Goal: Task Accomplishment & Management: Manage account settings

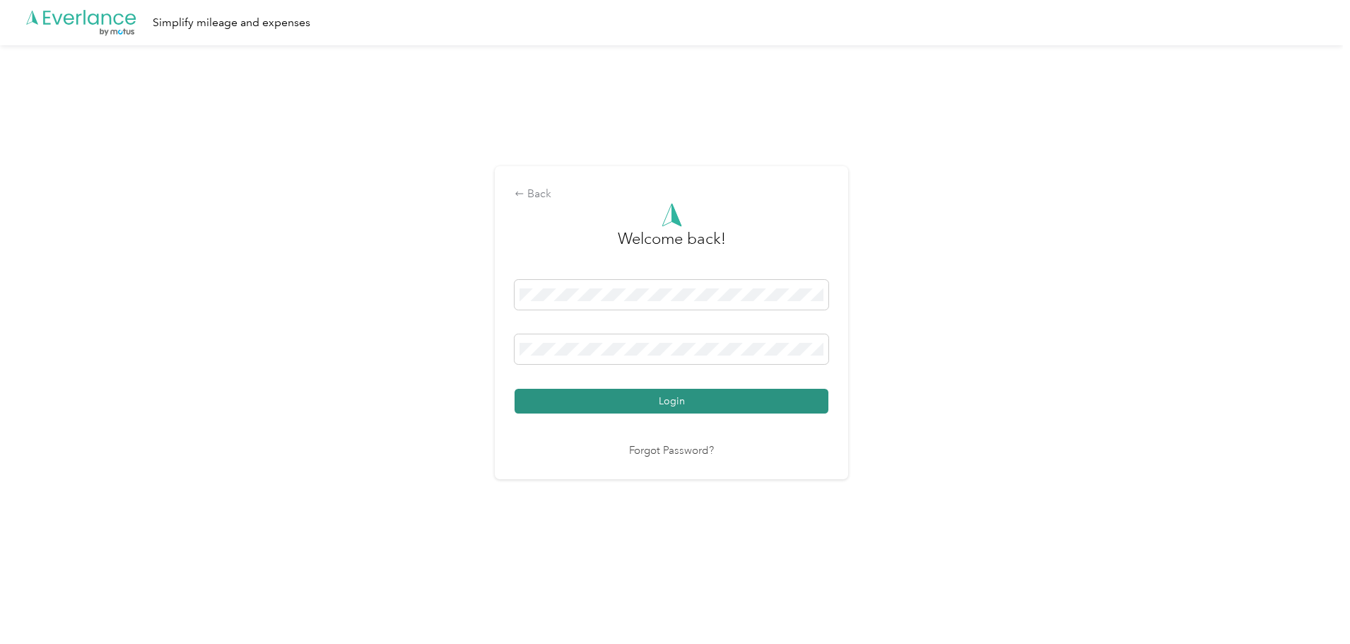
click at [675, 396] on button "Login" at bounding box center [671, 401] width 314 height 25
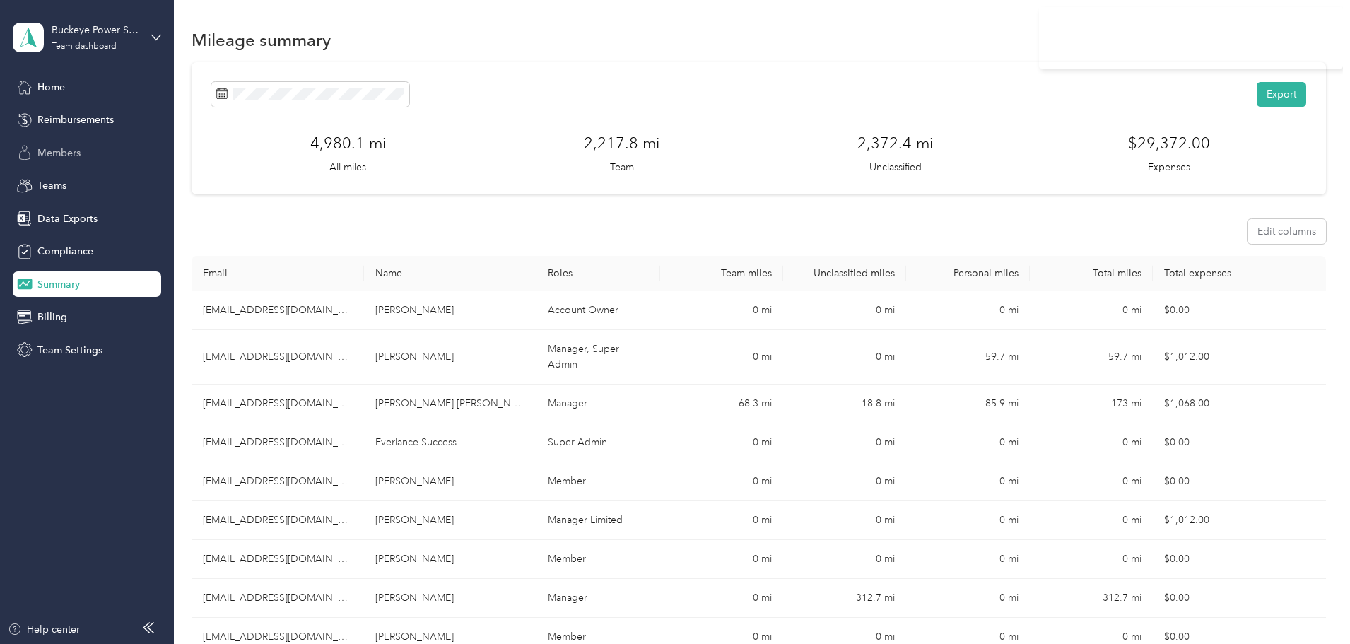
click at [78, 156] on span "Members" at bounding box center [58, 153] width 43 height 15
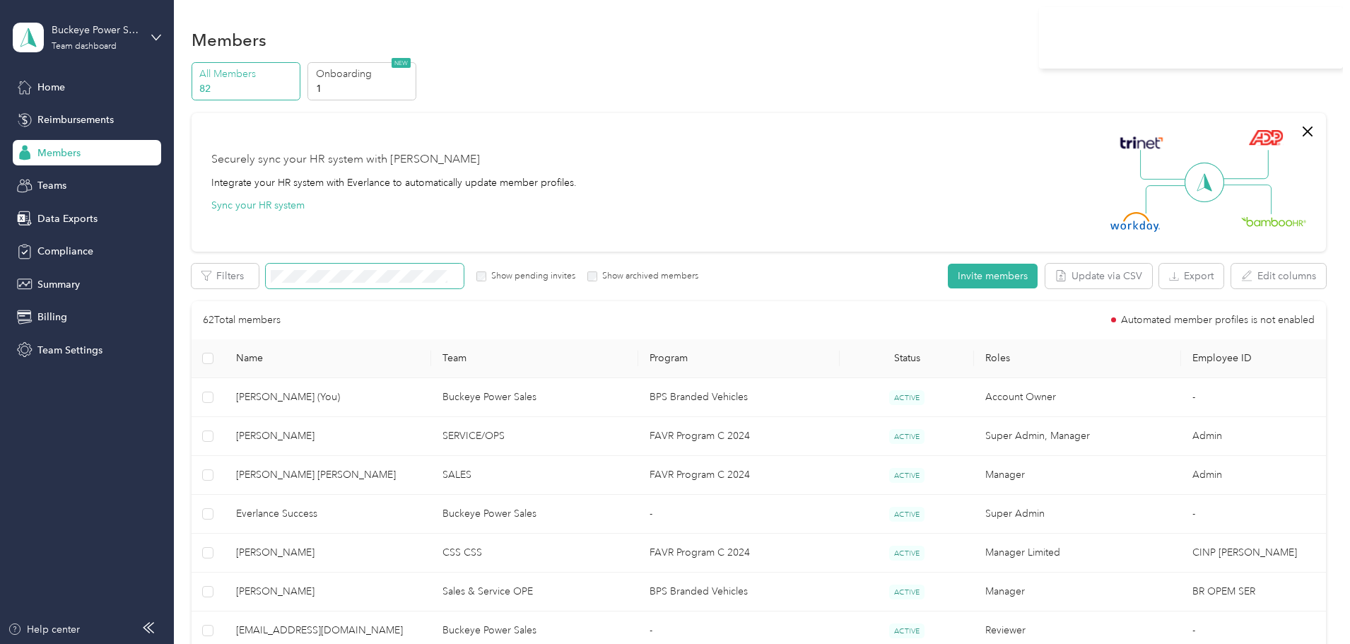
click at [442, 268] on span at bounding box center [365, 276] width 198 height 25
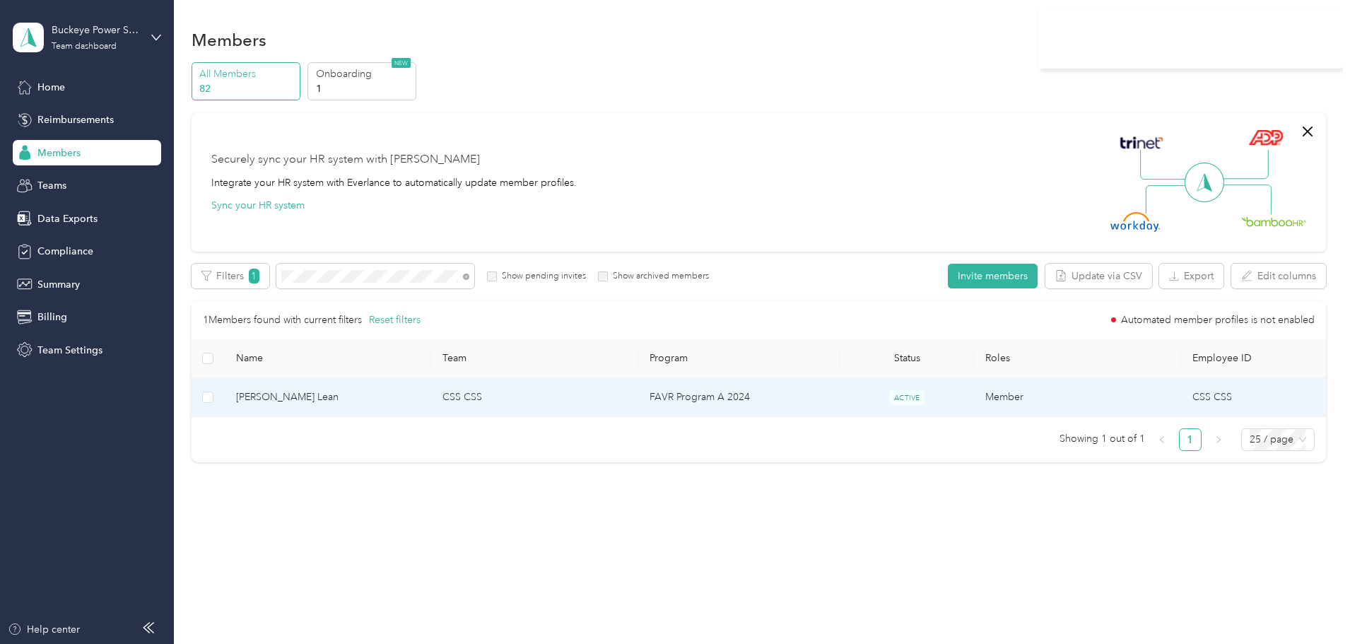
click at [348, 400] on span "[PERSON_NAME] Lean" at bounding box center [328, 397] width 184 height 16
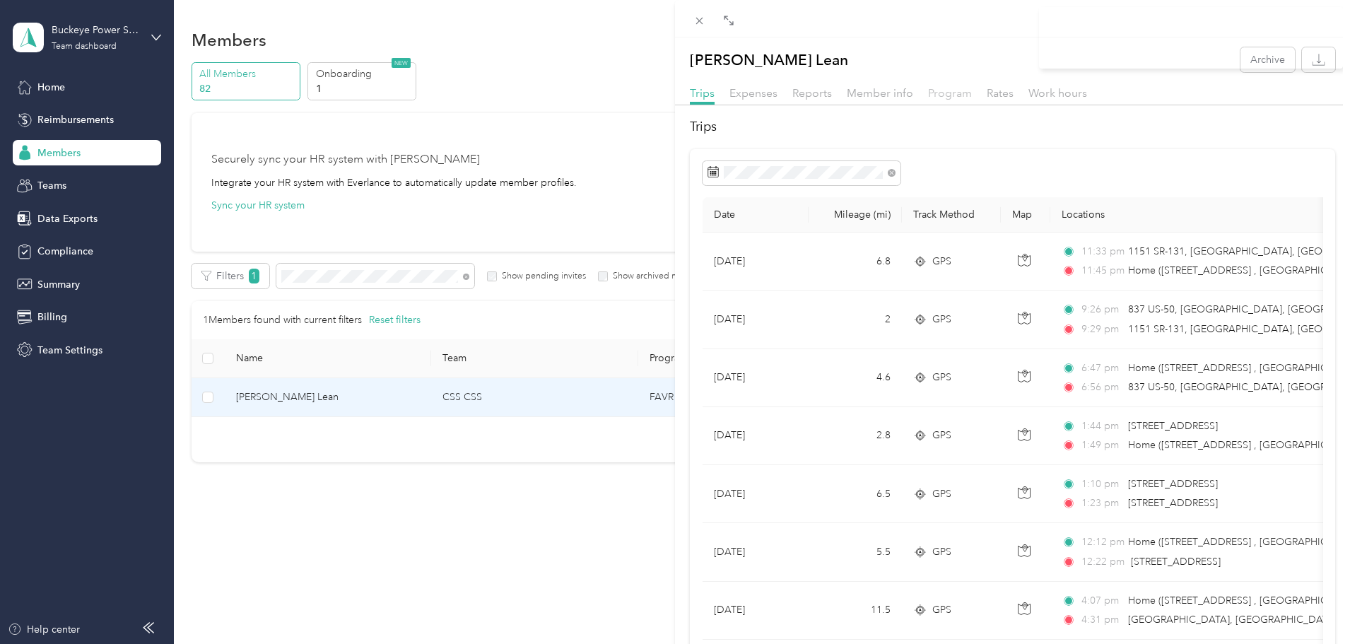
click at [947, 93] on span "Program" at bounding box center [950, 92] width 44 height 13
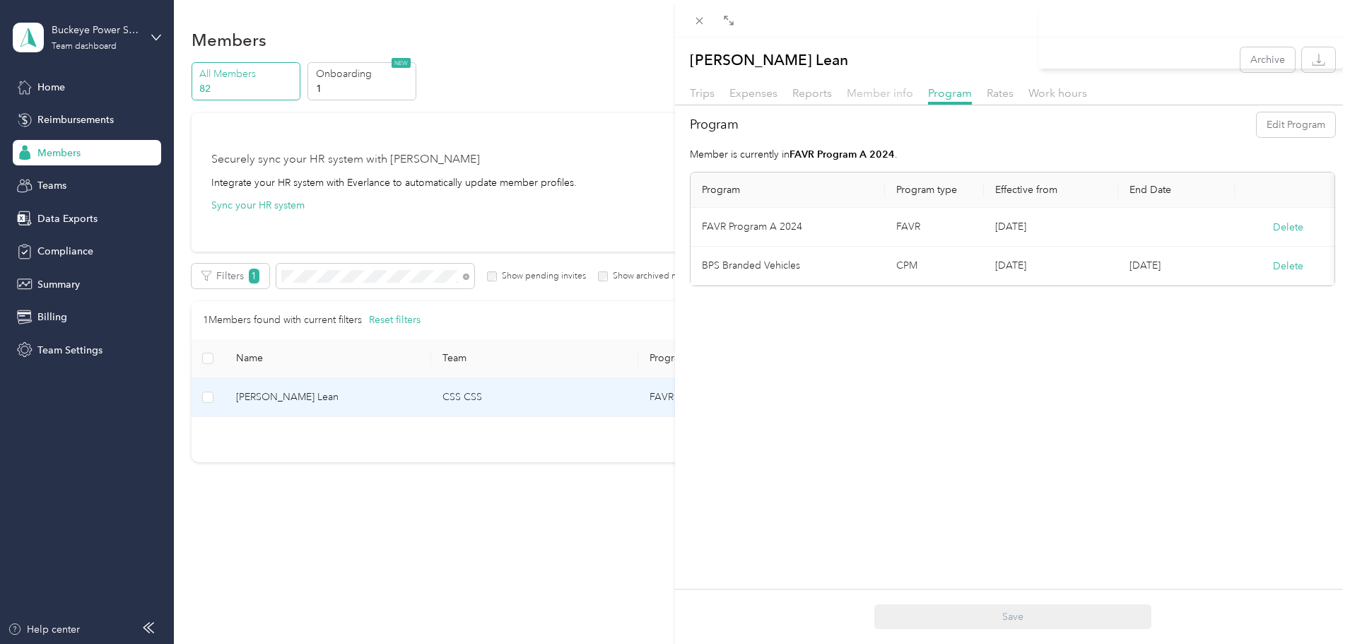
click at [899, 95] on span "Member info" at bounding box center [879, 92] width 66 height 13
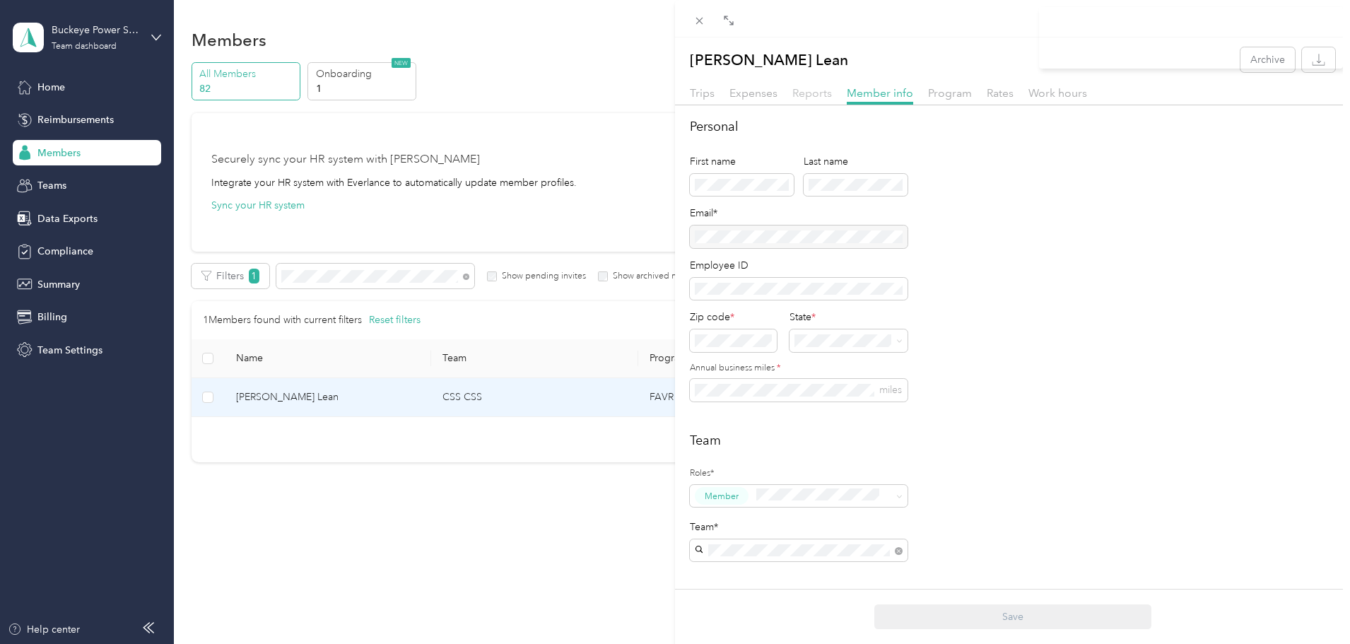
click at [803, 95] on span "Reports" at bounding box center [812, 92] width 40 height 13
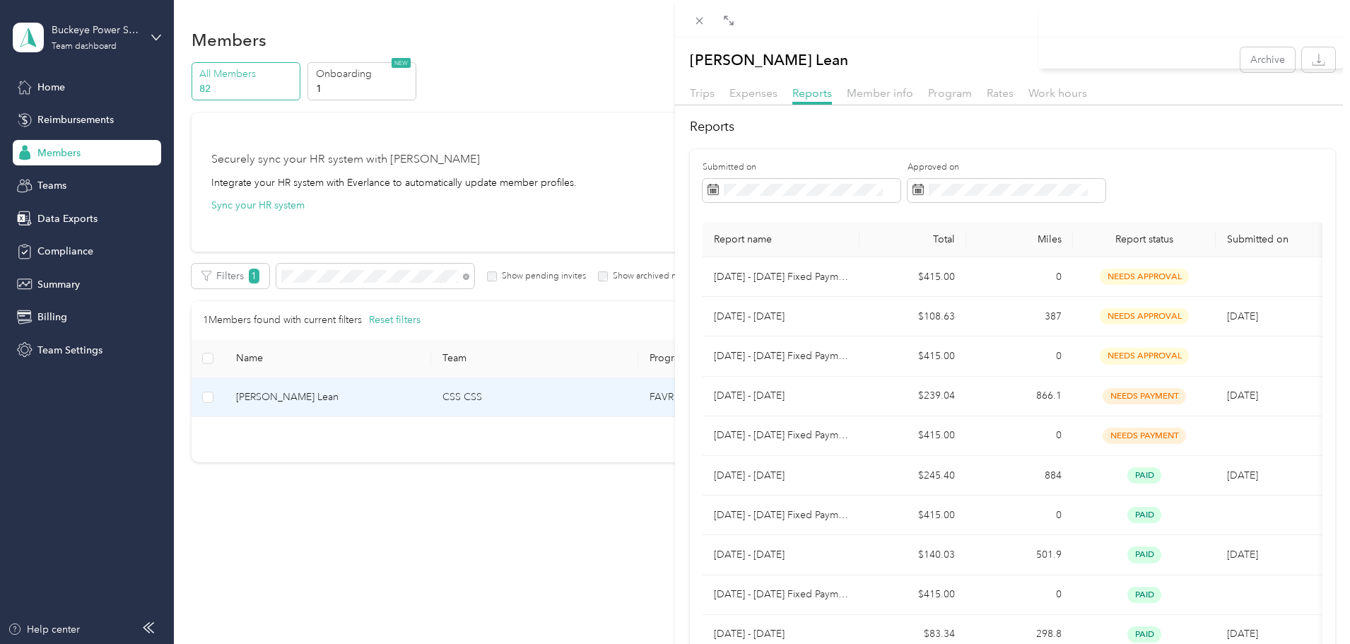
click at [68, 119] on div "[PERSON_NAME] Lean Archive Trips Expenses Reports Member info Program Rates Wor…" at bounding box center [675, 322] width 1350 height 644
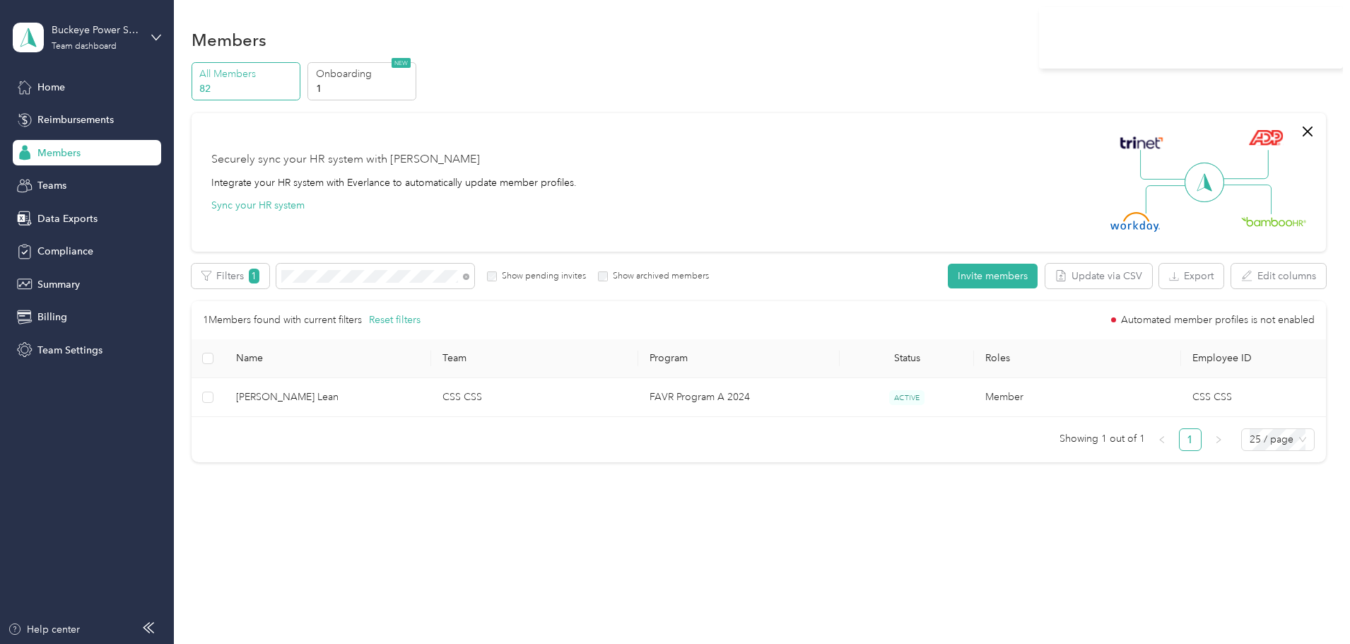
click at [65, 122] on div at bounding box center [675, 322] width 1350 height 644
click at [64, 122] on span "Reimbursements" at bounding box center [75, 119] width 76 height 15
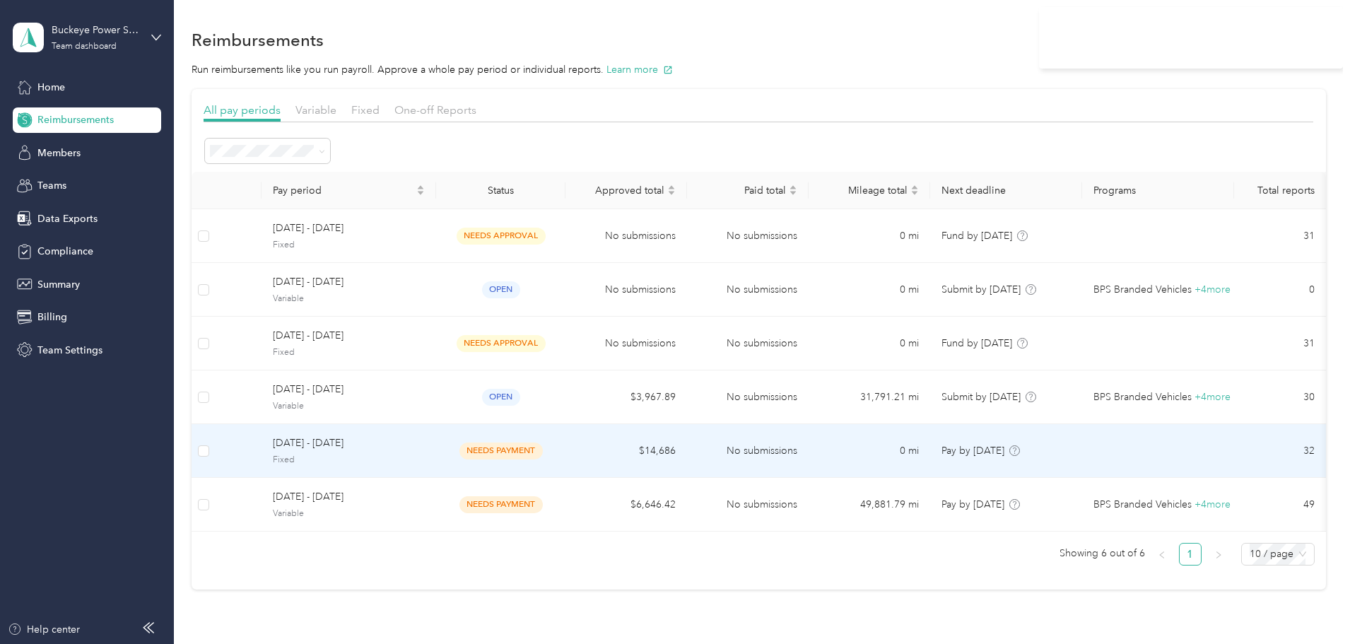
click at [394, 458] on span "Fixed" at bounding box center [349, 460] width 152 height 13
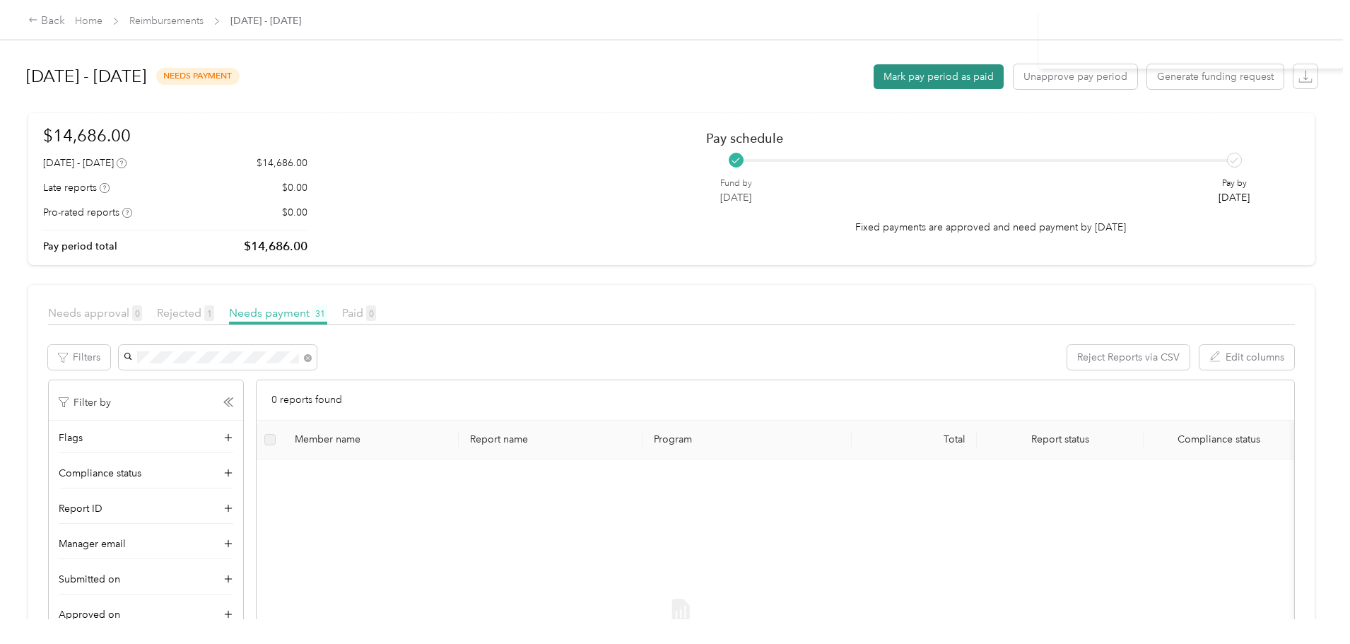
click at [873, 78] on button "Mark pay period as paid" at bounding box center [938, 76] width 130 height 25
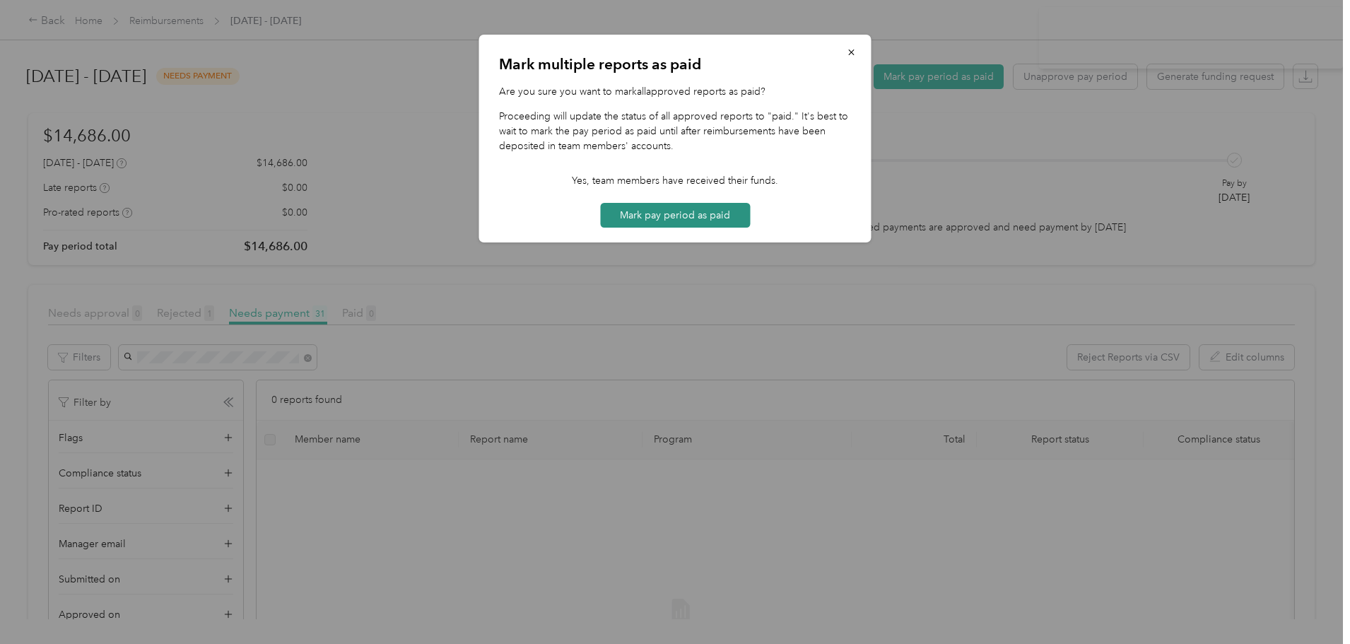
click at [674, 215] on button "Mark pay period as paid" at bounding box center [675, 215] width 150 height 25
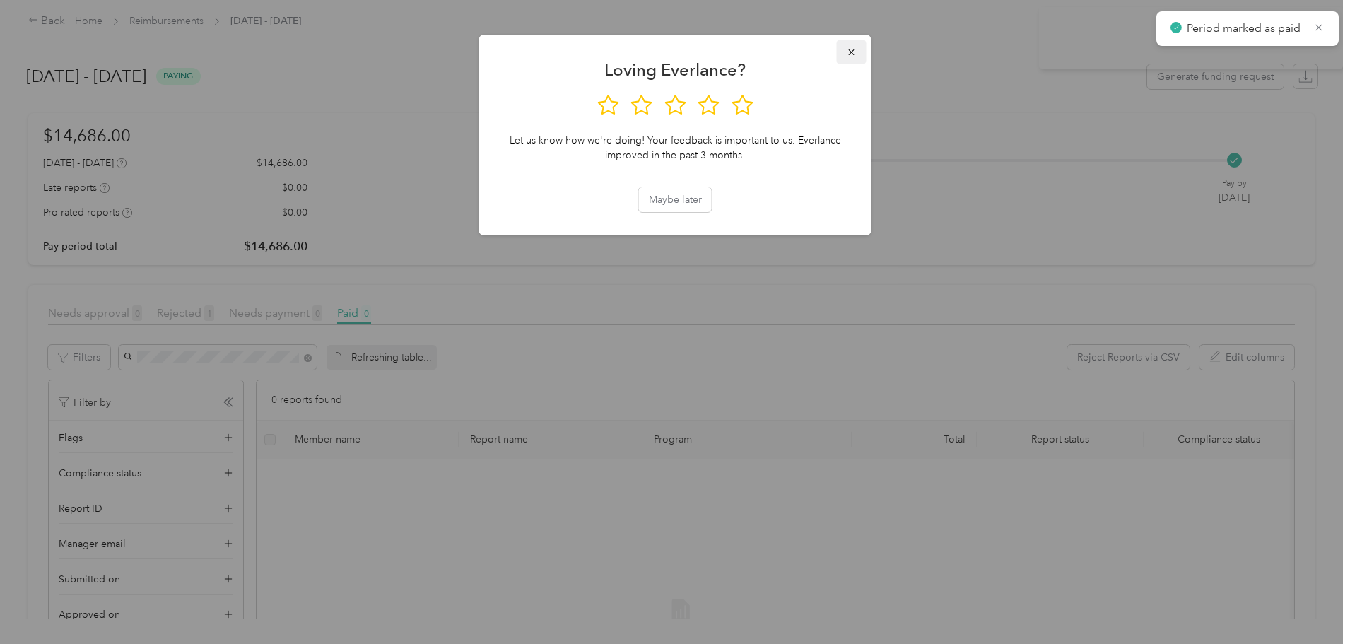
click at [856, 45] on button "button" at bounding box center [852, 52] width 30 height 25
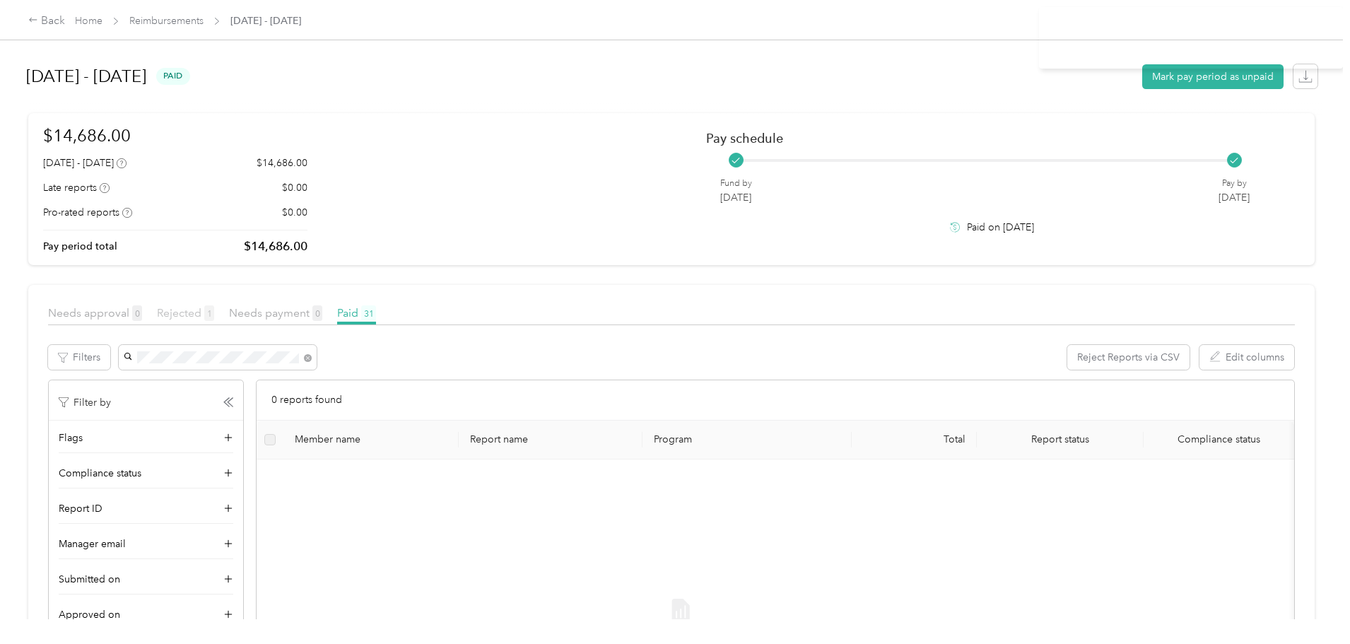
click at [214, 317] on span "Rejected 1" at bounding box center [185, 312] width 57 height 13
click at [142, 318] on span "Needs approval 0" at bounding box center [95, 312] width 94 height 13
click at [203, 18] on link "Reimbursements" at bounding box center [166, 21] width 74 height 12
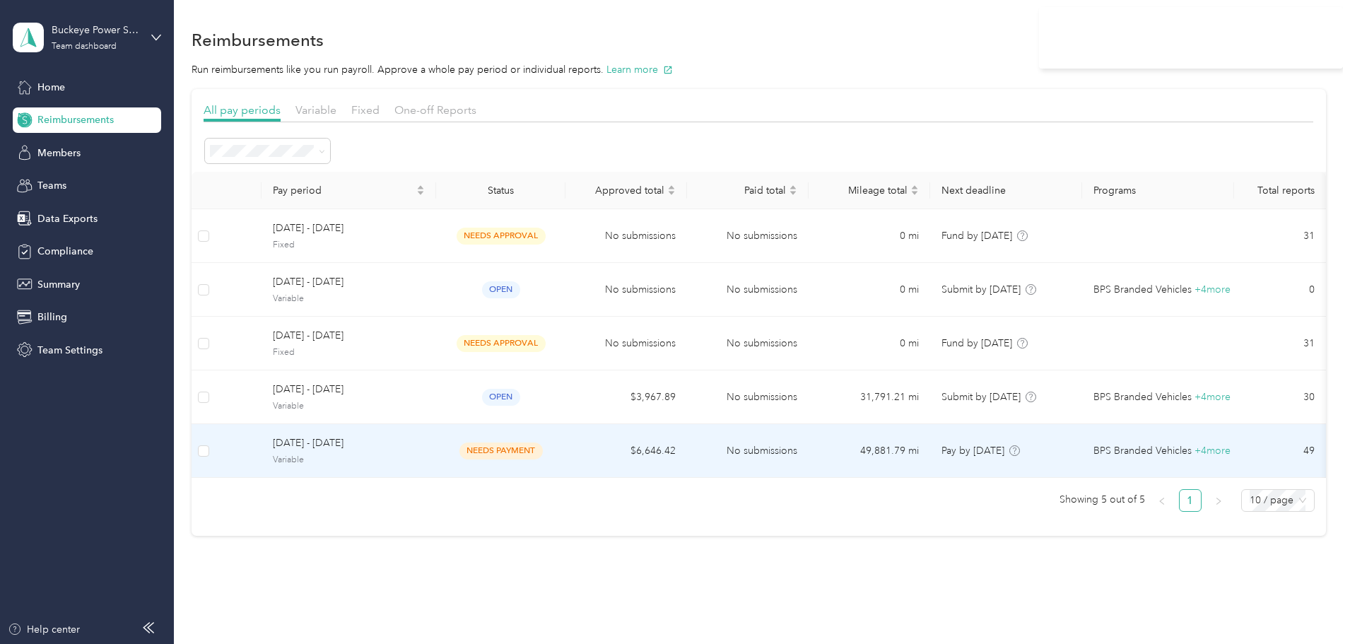
click at [425, 447] on span "[DATE] - [DATE]" at bounding box center [349, 443] width 152 height 16
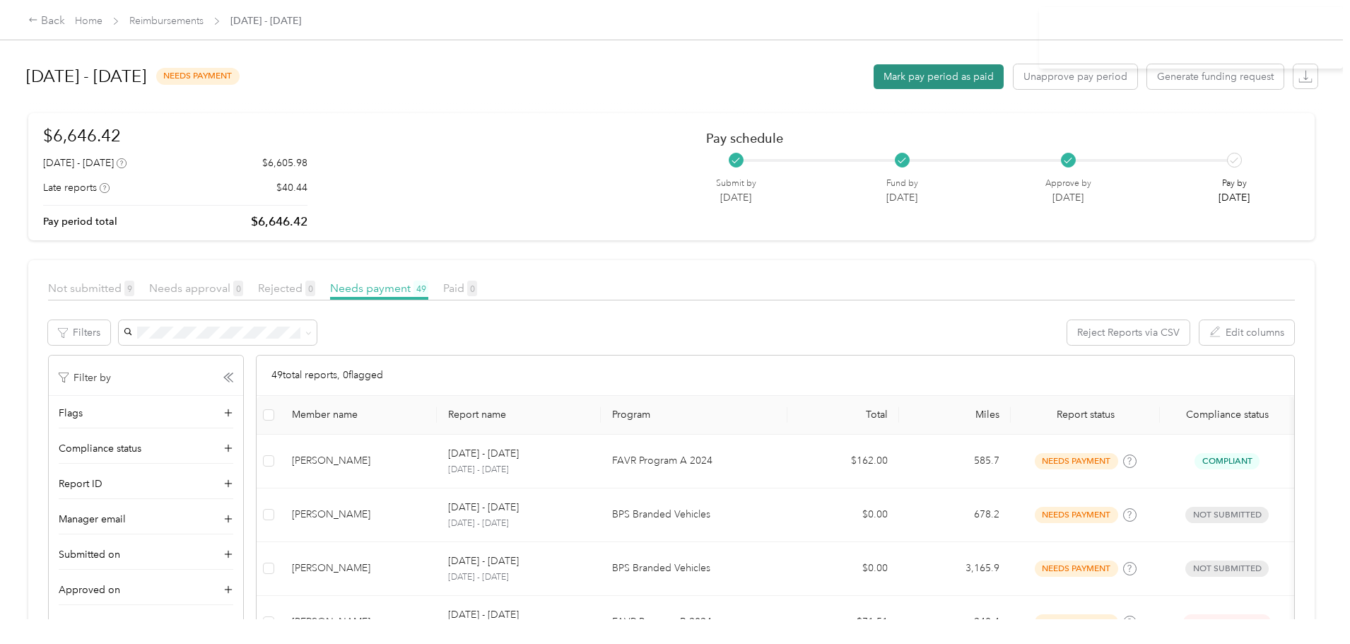
click at [873, 78] on button "Mark pay period as paid" at bounding box center [938, 76] width 130 height 25
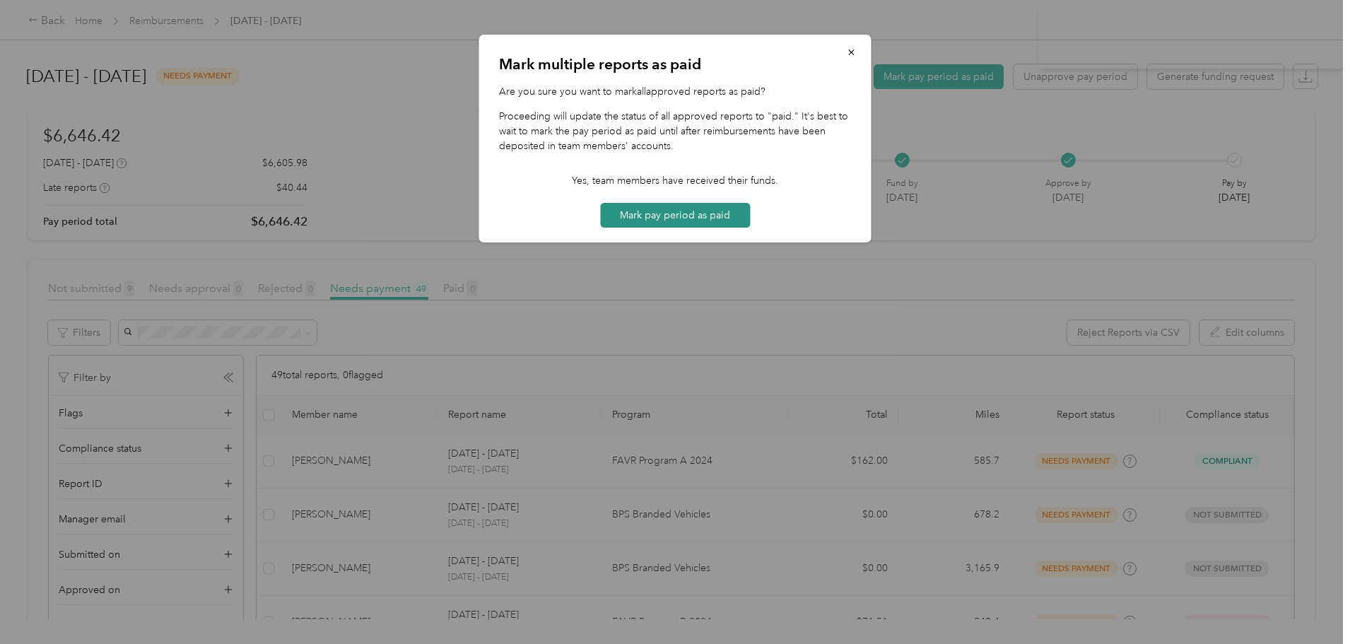
click at [704, 215] on button "Mark pay period as paid" at bounding box center [675, 215] width 150 height 25
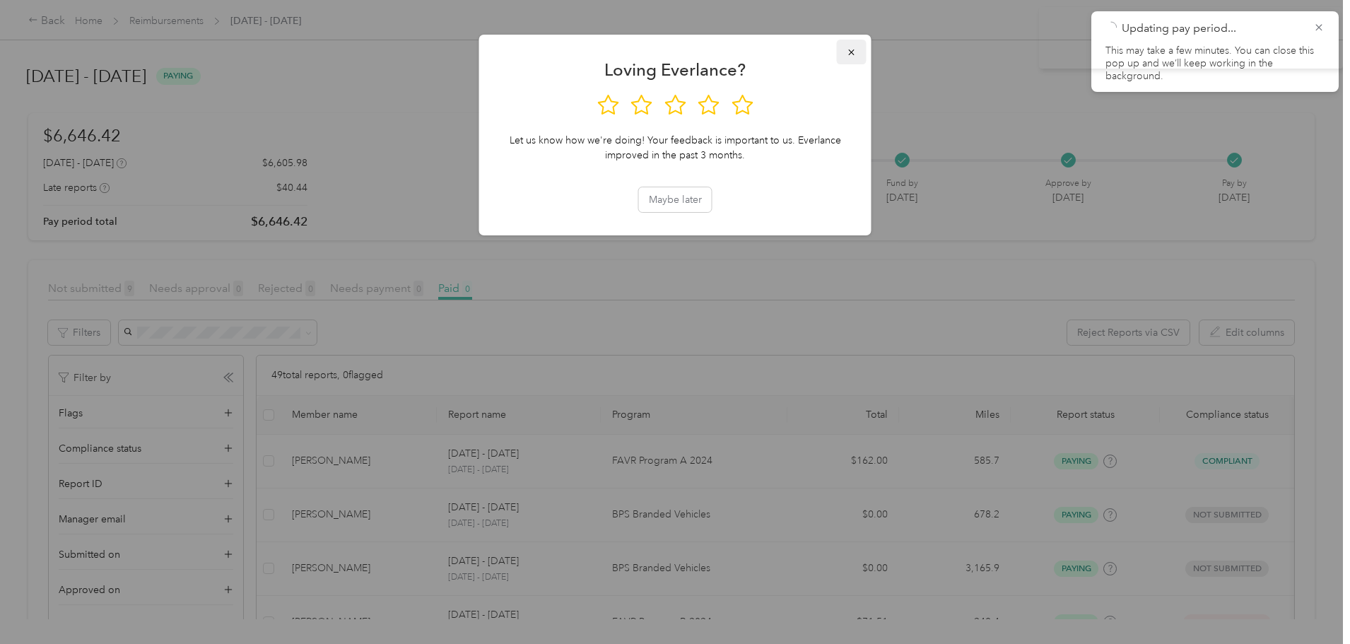
click at [848, 53] on icon "button" at bounding box center [851, 52] width 10 height 10
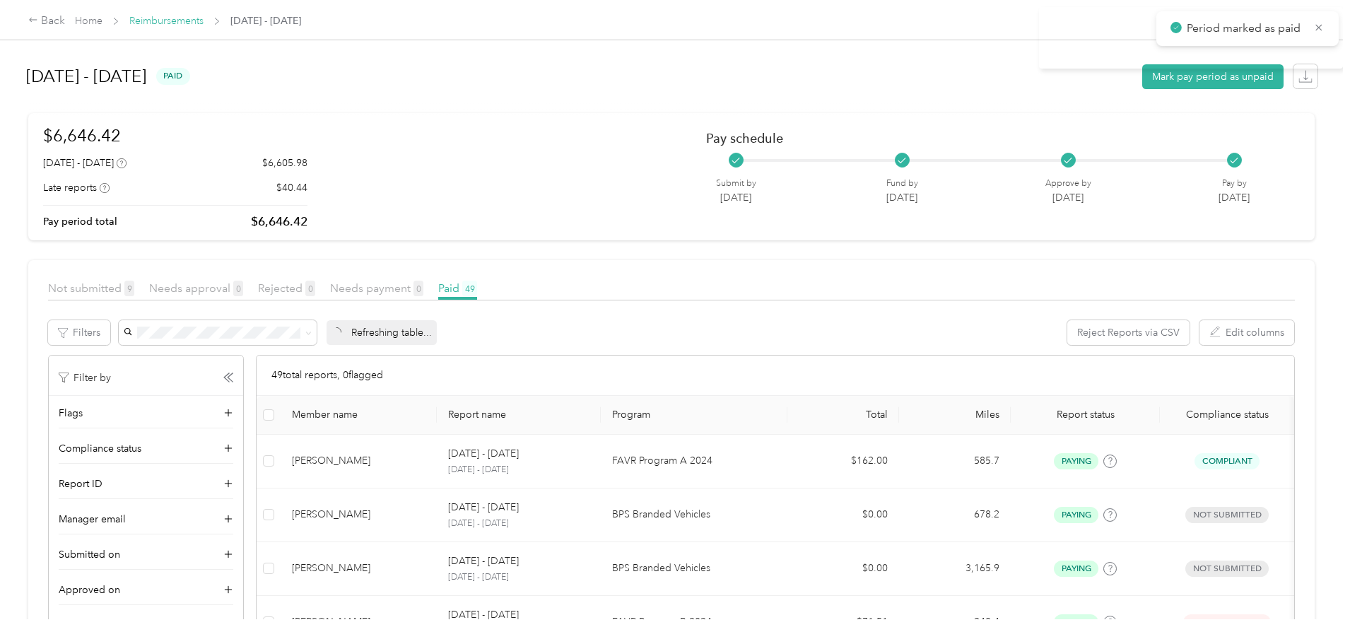
click at [203, 18] on link "Reimbursements" at bounding box center [166, 21] width 74 height 12
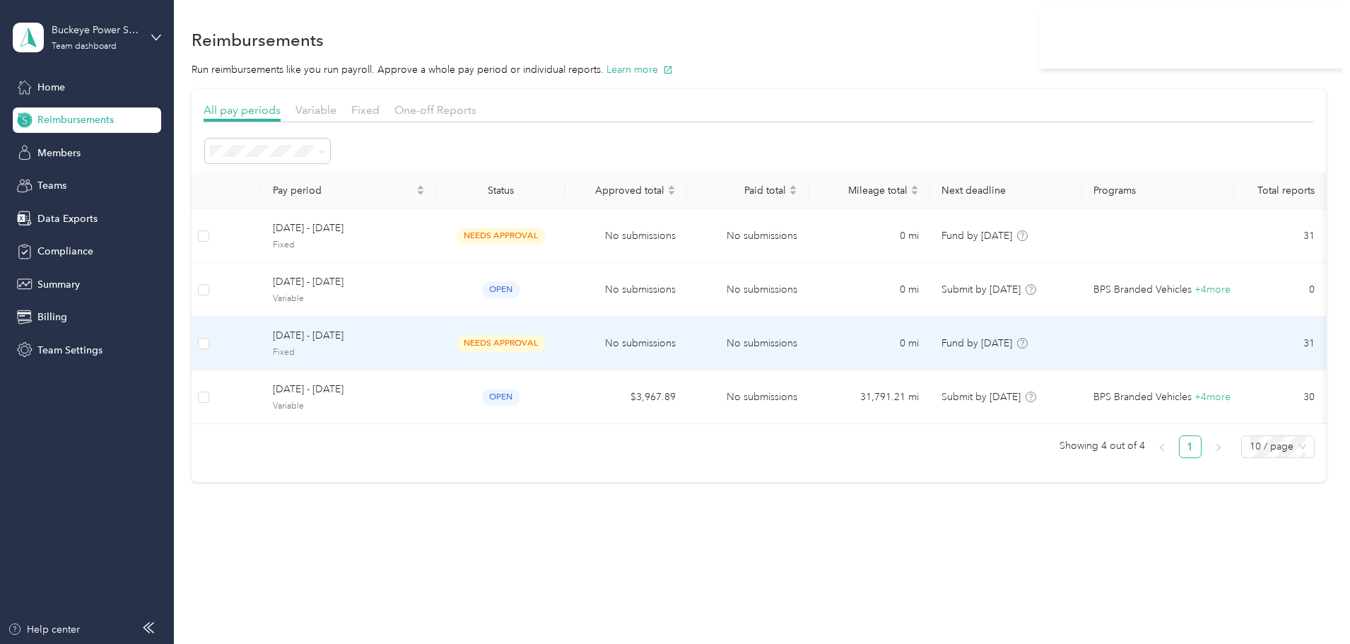
click at [425, 337] on span "[DATE] - [DATE]" at bounding box center [349, 336] width 152 height 16
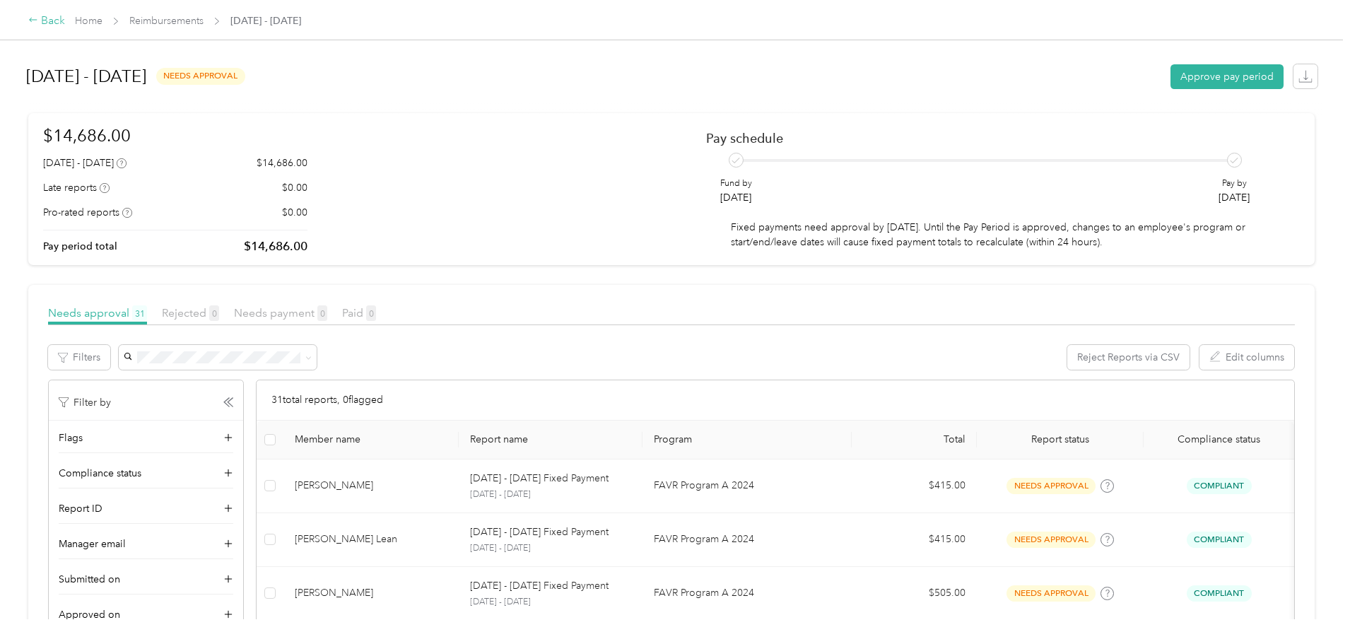
click at [65, 25] on div "Back" at bounding box center [46, 21] width 37 height 17
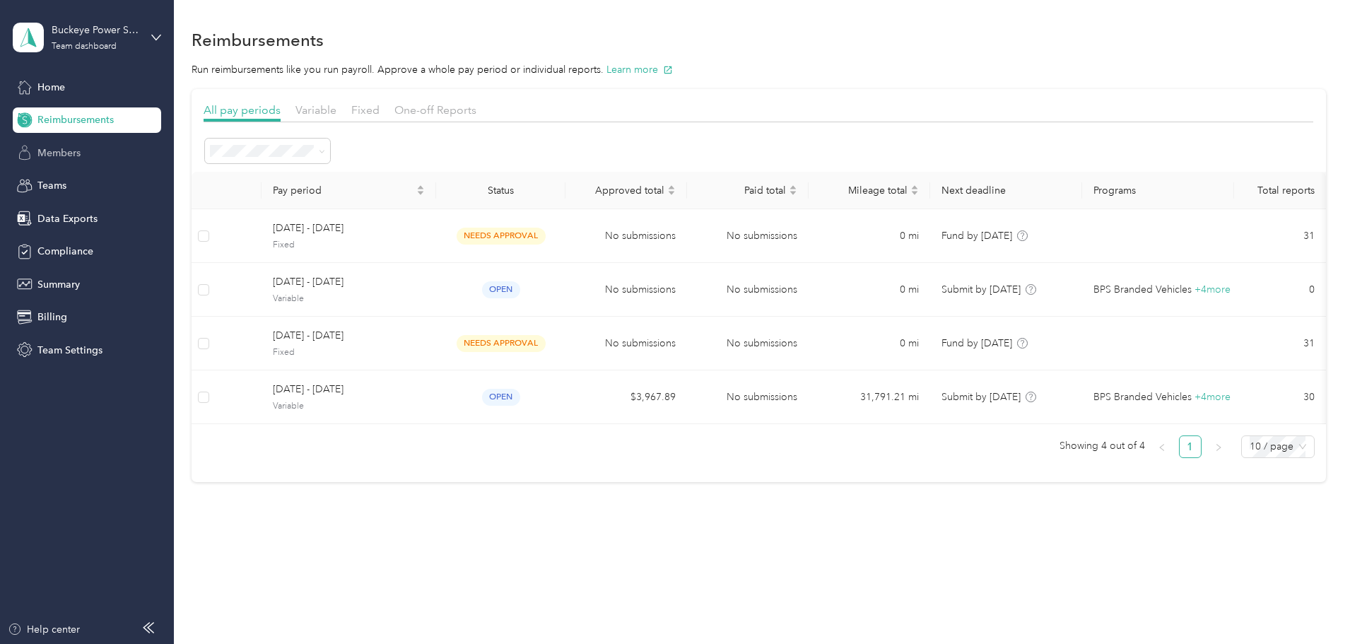
click at [61, 161] on div "Members" at bounding box center [87, 152] width 148 height 25
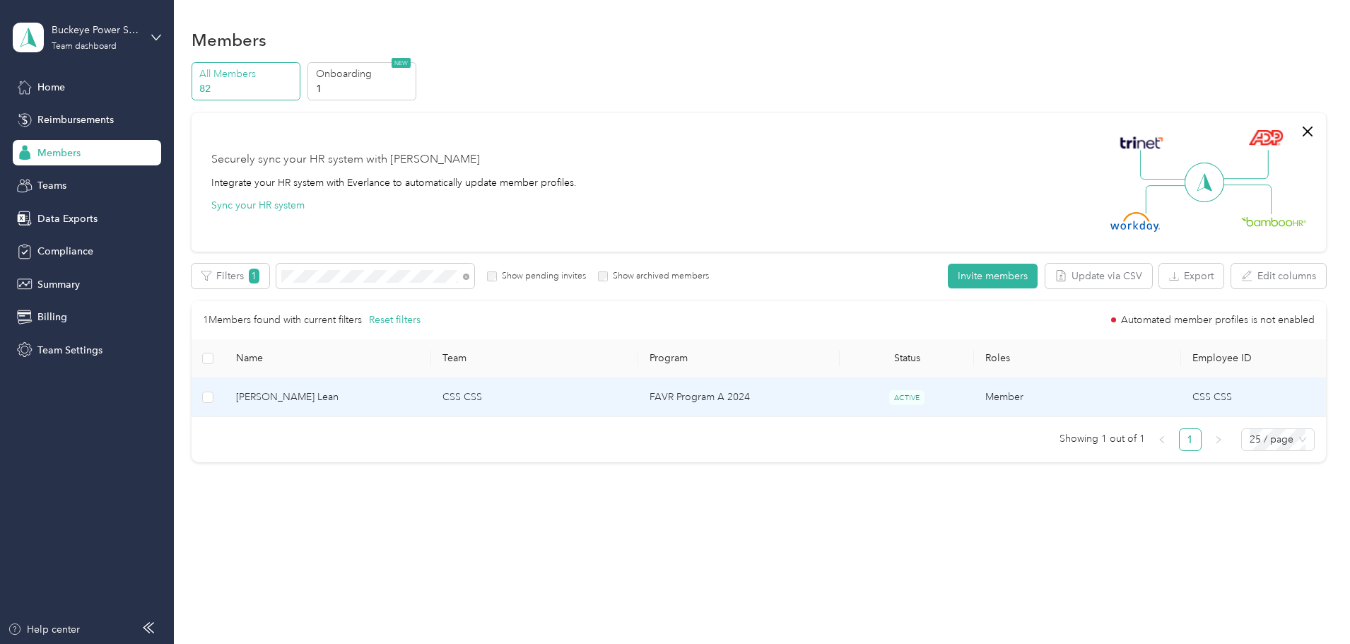
click at [350, 395] on span "[PERSON_NAME] Lean" at bounding box center [328, 397] width 184 height 16
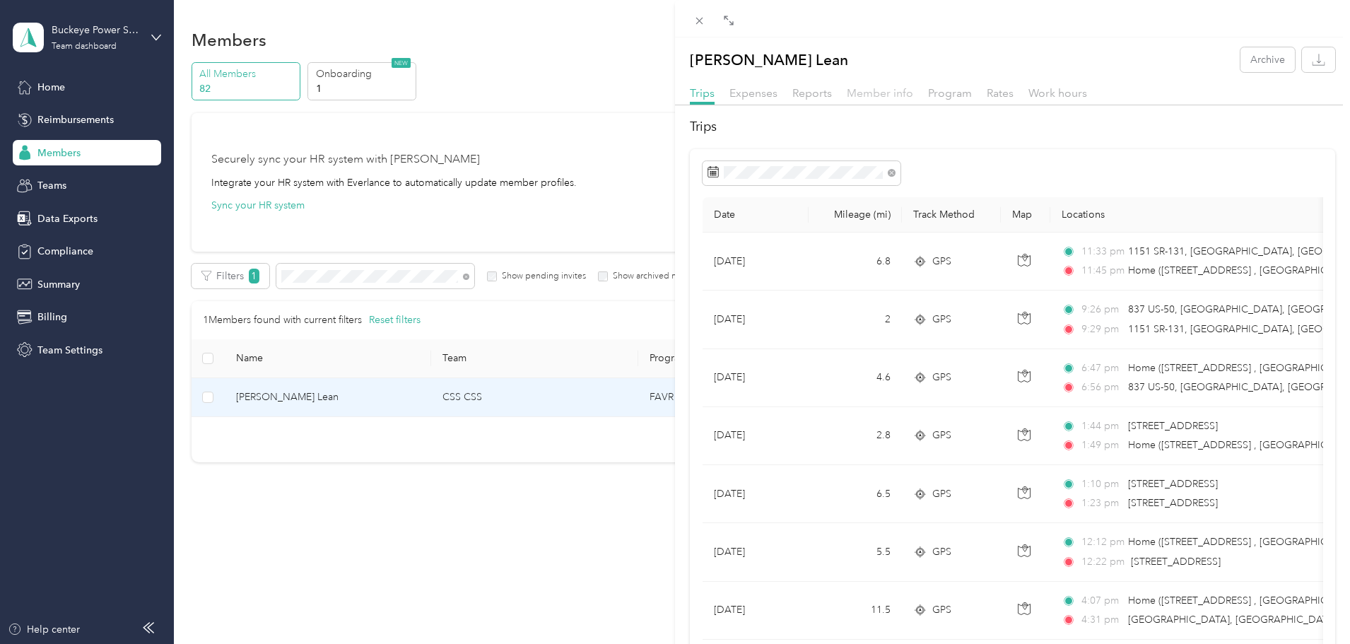
click at [869, 96] on span "Member info" at bounding box center [879, 92] width 66 height 13
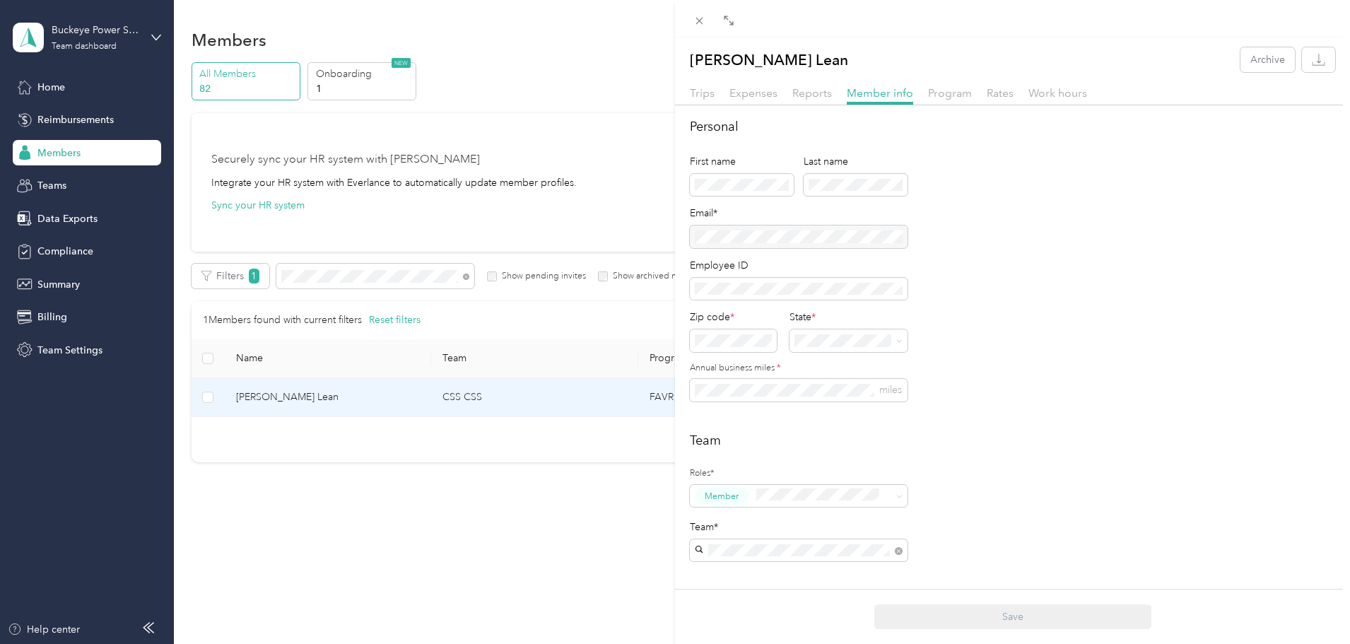
click at [49, 187] on div "[PERSON_NAME] Lean Archive Trips Expenses Reports Member info Program Rates Wor…" at bounding box center [675, 322] width 1350 height 644
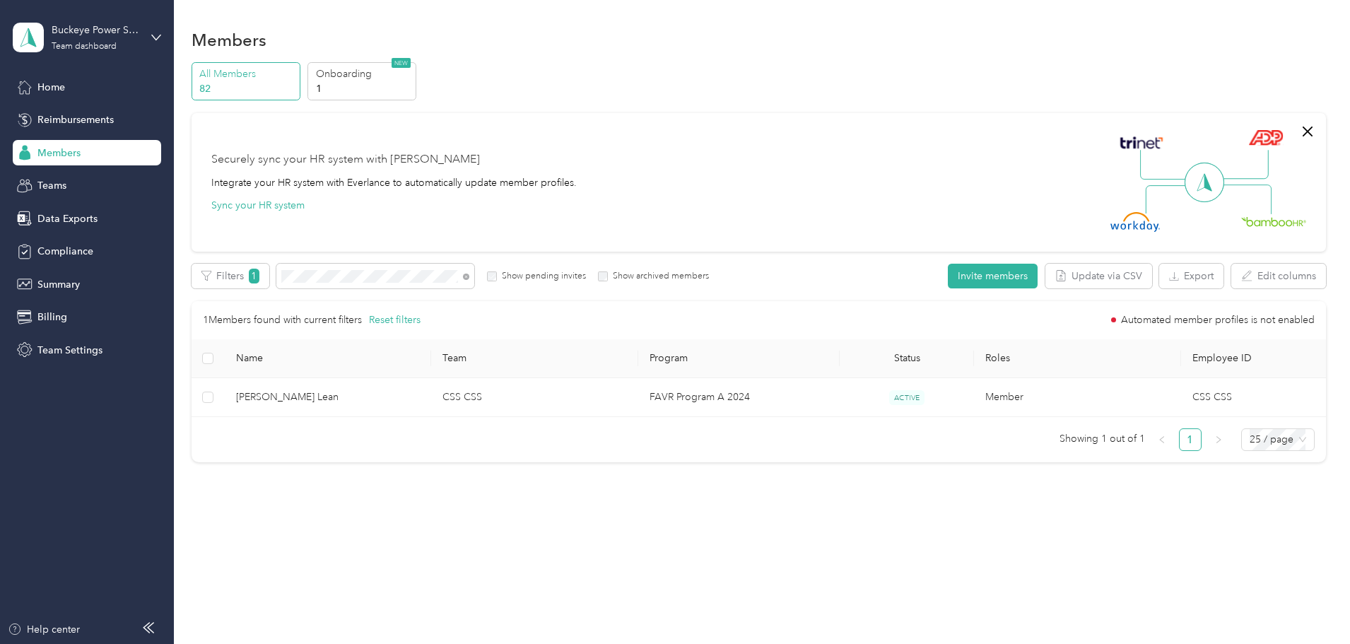
click at [49, 187] on div at bounding box center [675, 322] width 1350 height 644
click at [49, 187] on span "Teams" at bounding box center [51, 185] width 29 height 15
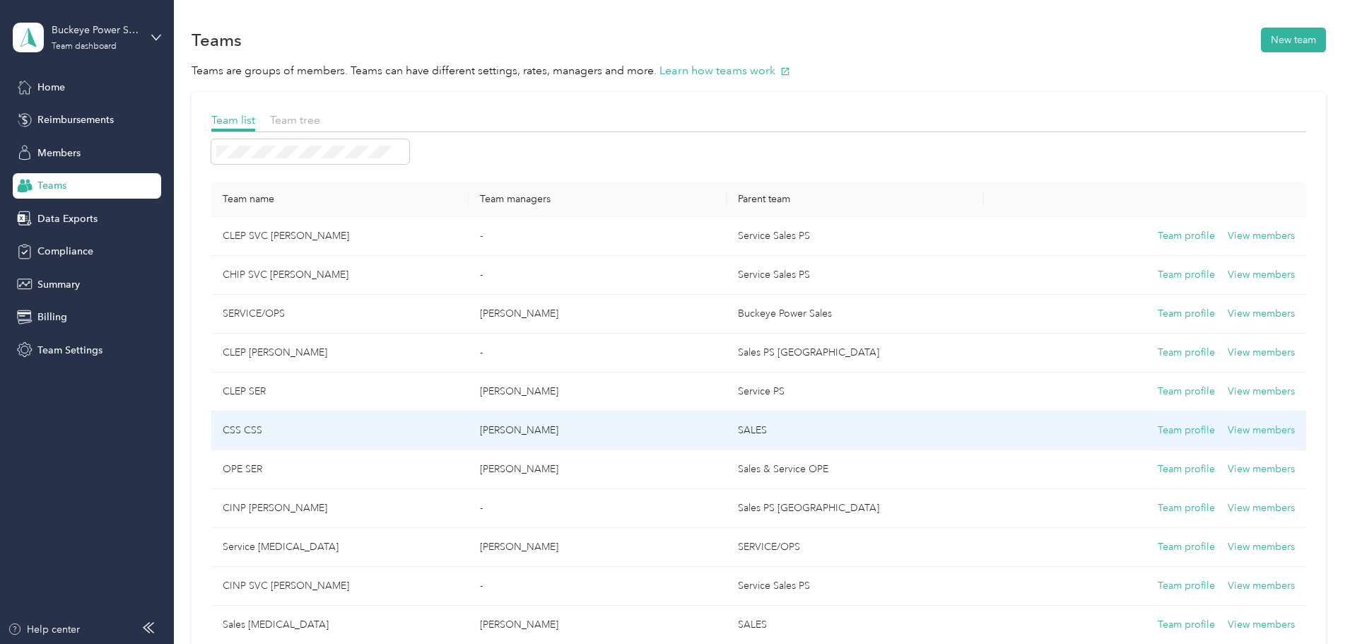
click at [340, 427] on td "CSS CSS" at bounding box center [339, 430] width 257 height 39
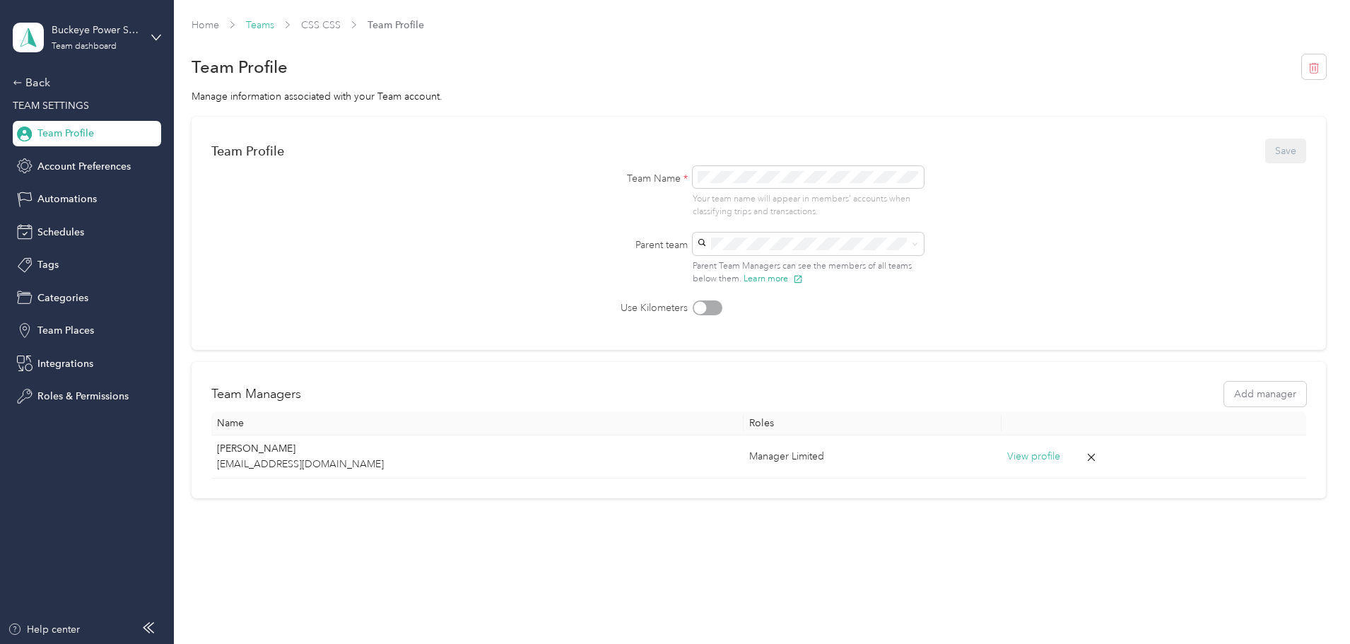
click at [274, 27] on link "Teams" at bounding box center [260, 25] width 28 height 12
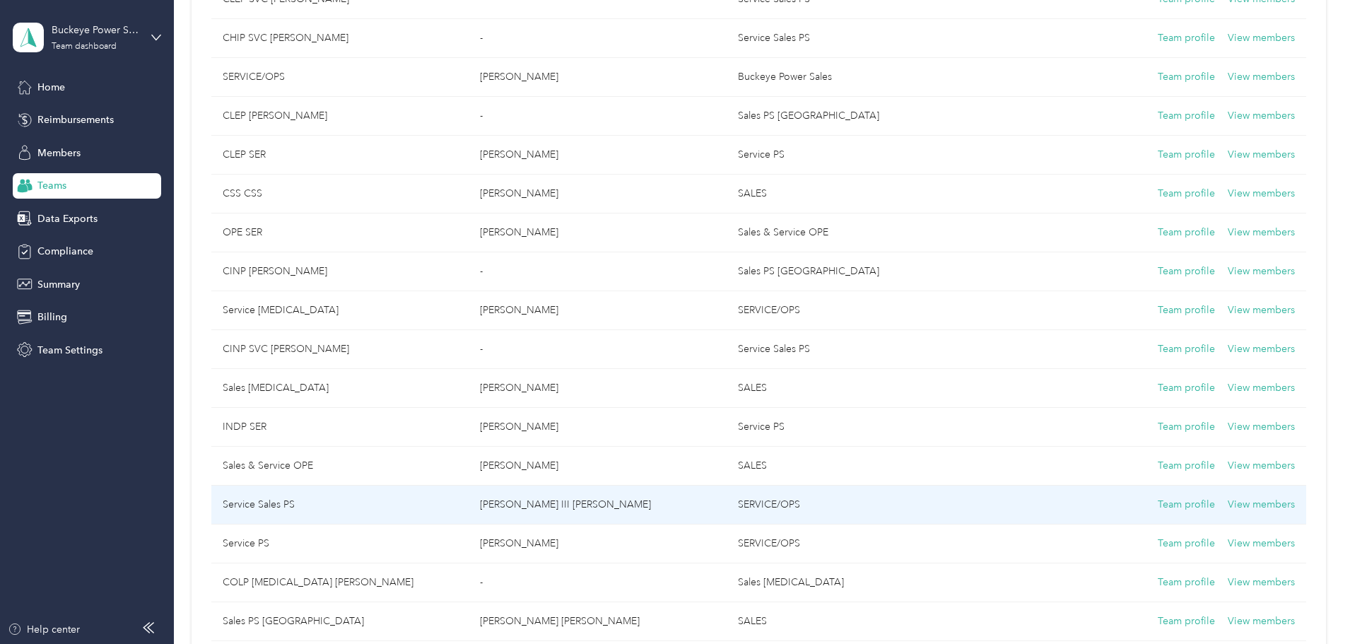
scroll to position [212, 0]
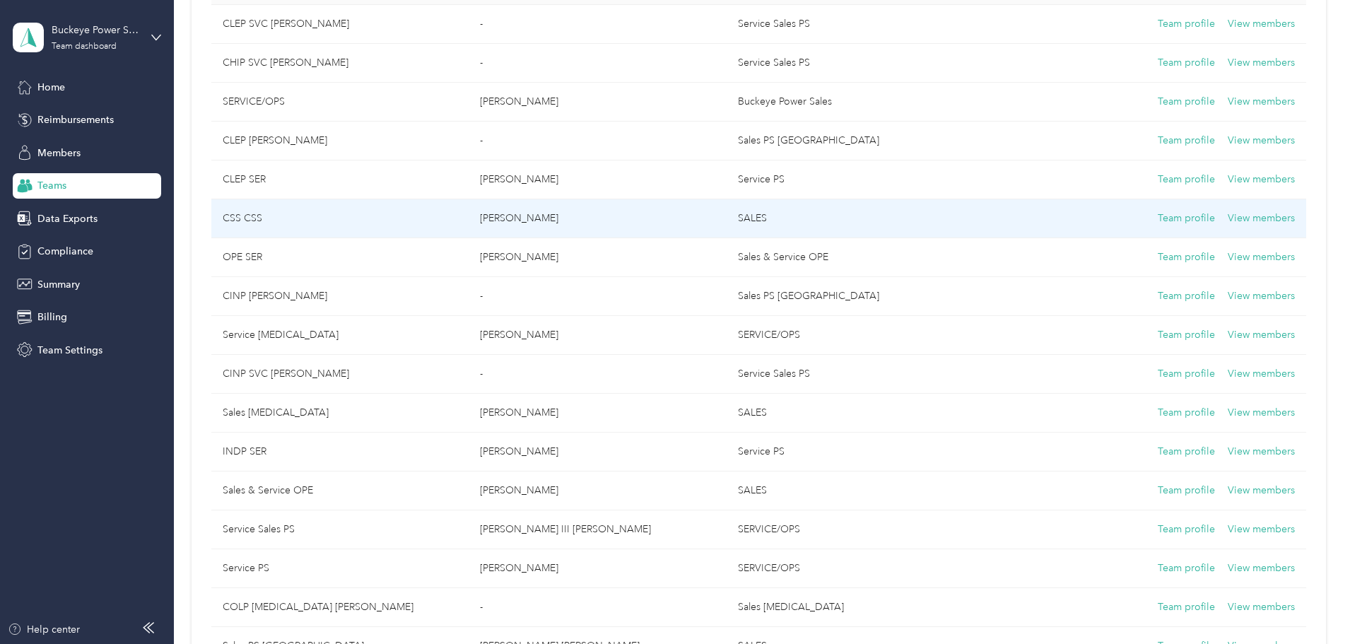
click at [343, 220] on td "CSS CSS" at bounding box center [339, 218] width 257 height 39
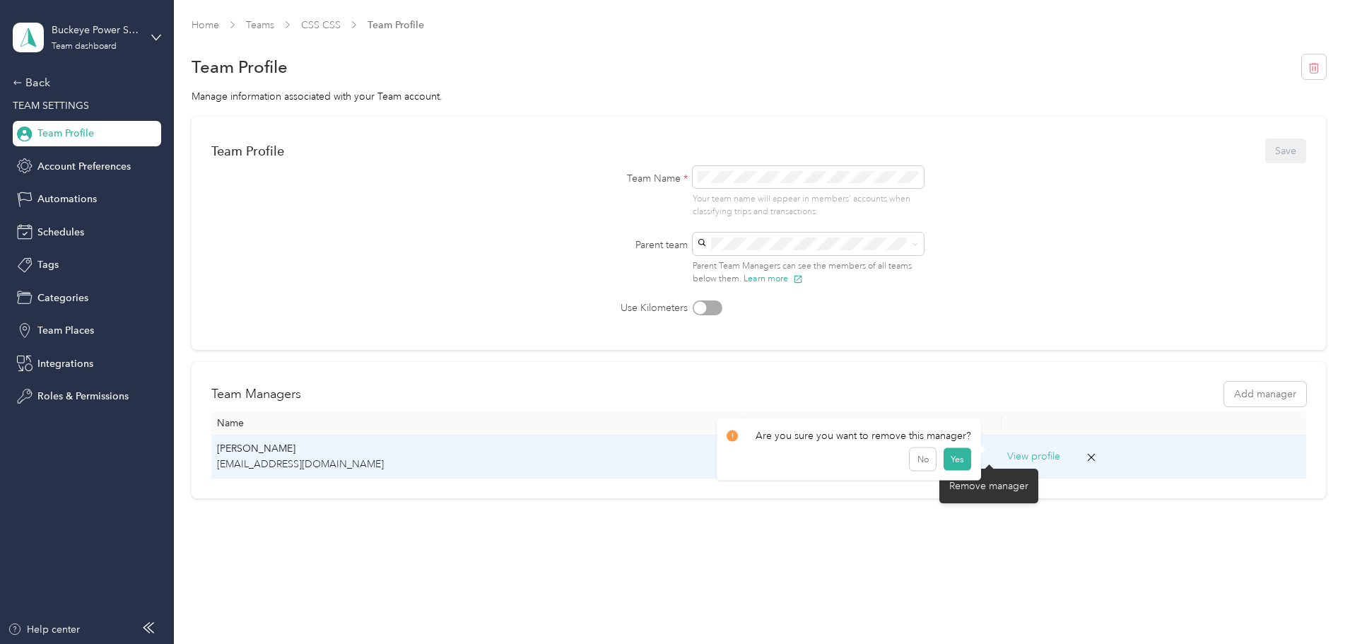
click at [1085, 454] on icon at bounding box center [1091, 457] width 13 height 13
click at [950, 465] on button "Yes" at bounding box center [957, 465] width 28 height 23
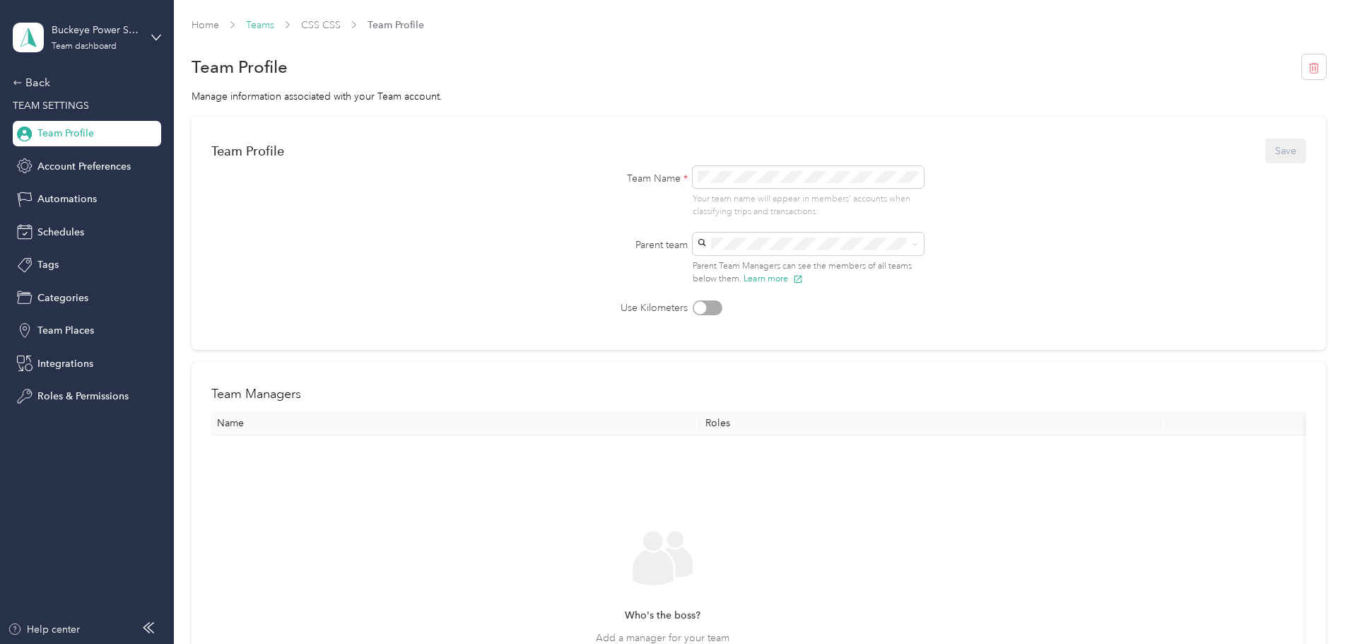
click at [274, 27] on link "Teams" at bounding box center [260, 25] width 28 height 12
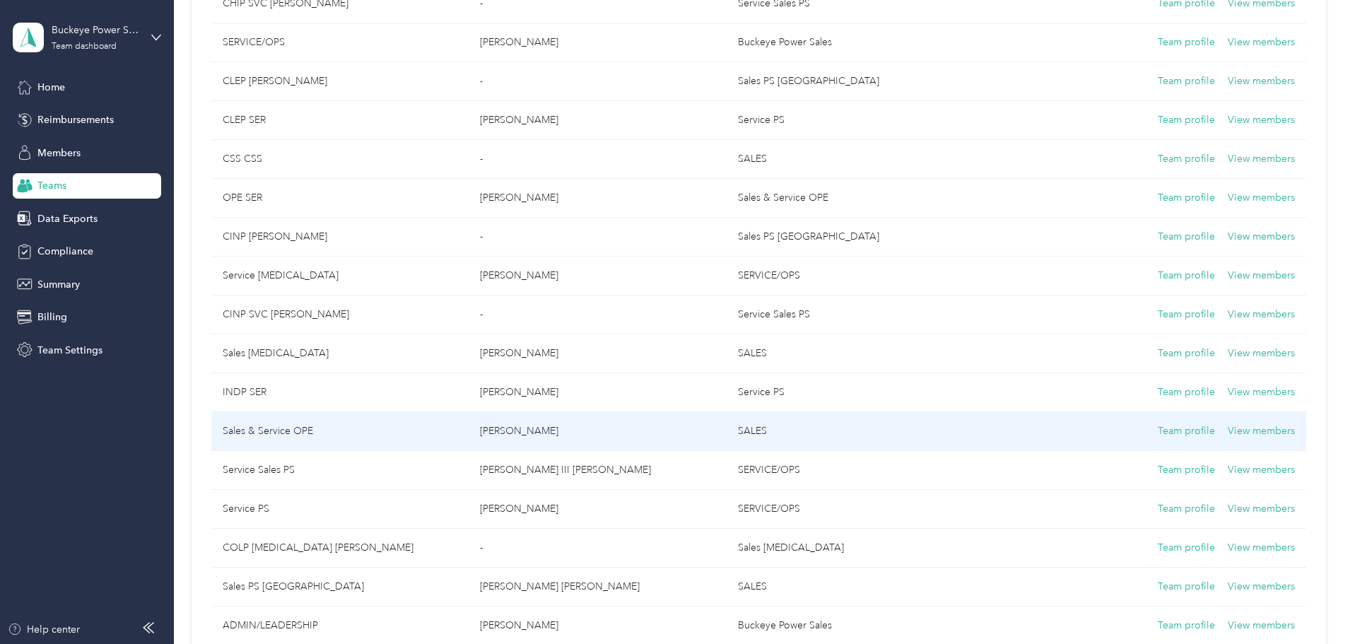
scroll to position [283, 0]
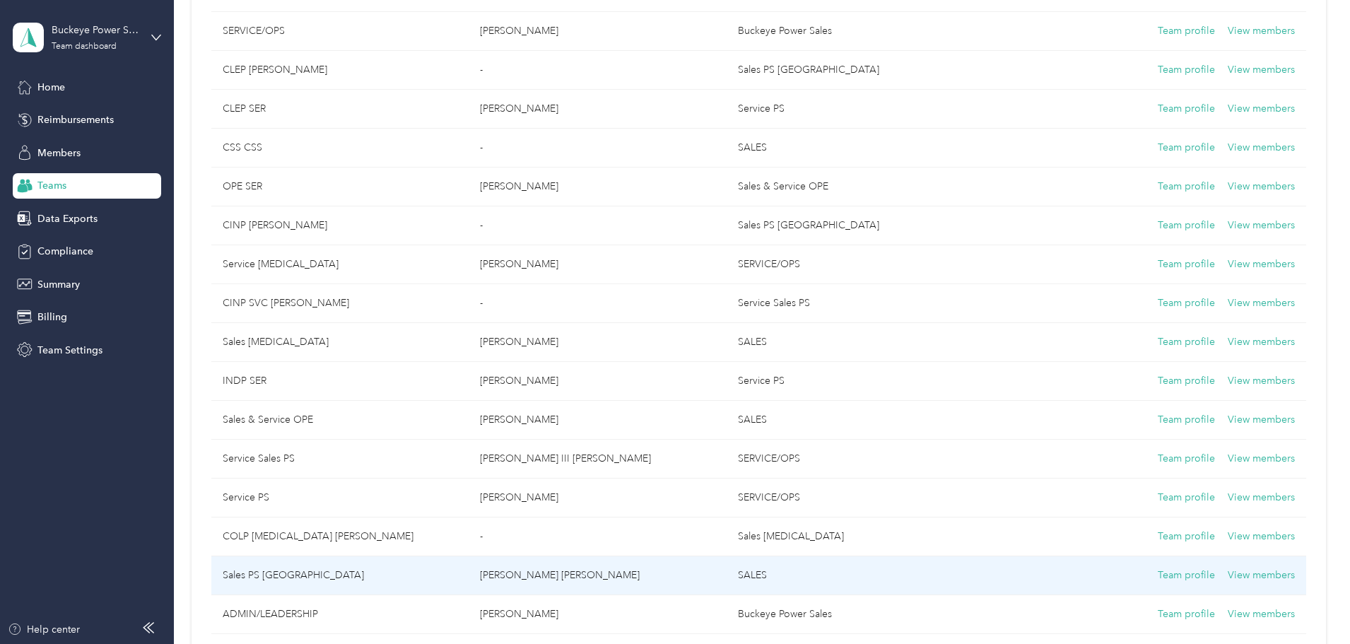
click at [346, 576] on td "Sales PS [GEOGRAPHIC_DATA]" at bounding box center [339, 575] width 257 height 39
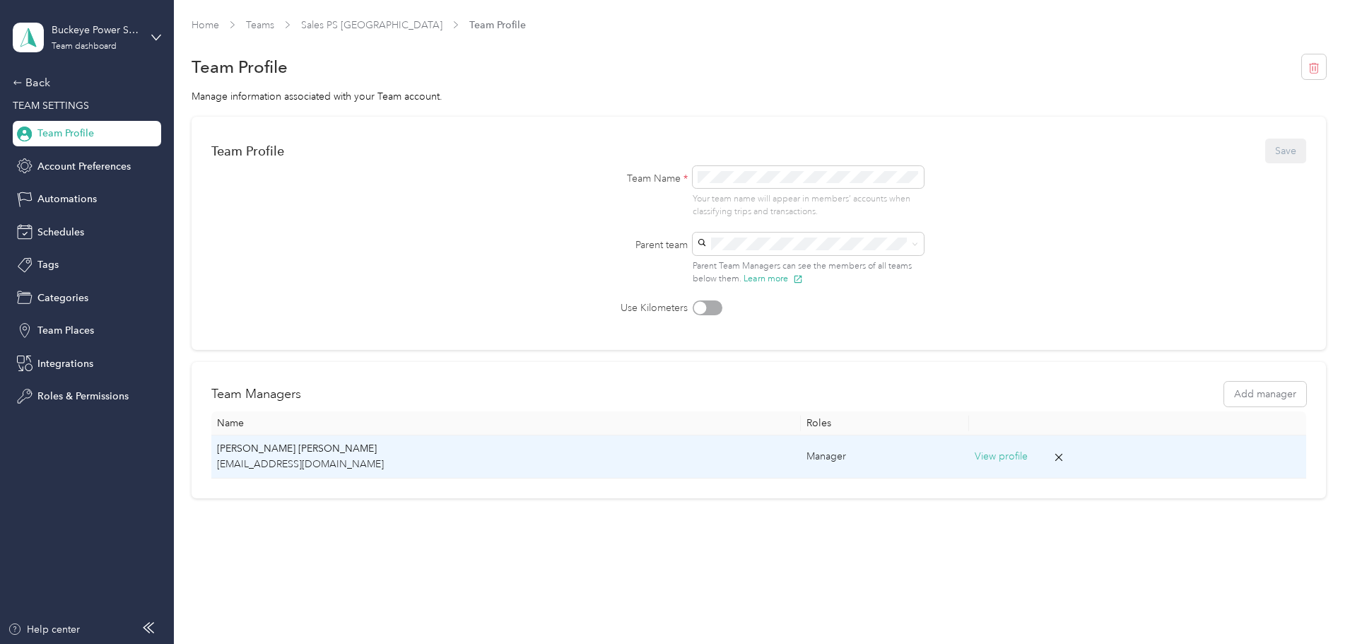
click at [1052, 456] on icon at bounding box center [1058, 457] width 13 height 13
click at [928, 468] on button "Yes" at bounding box center [931, 465] width 28 height 23
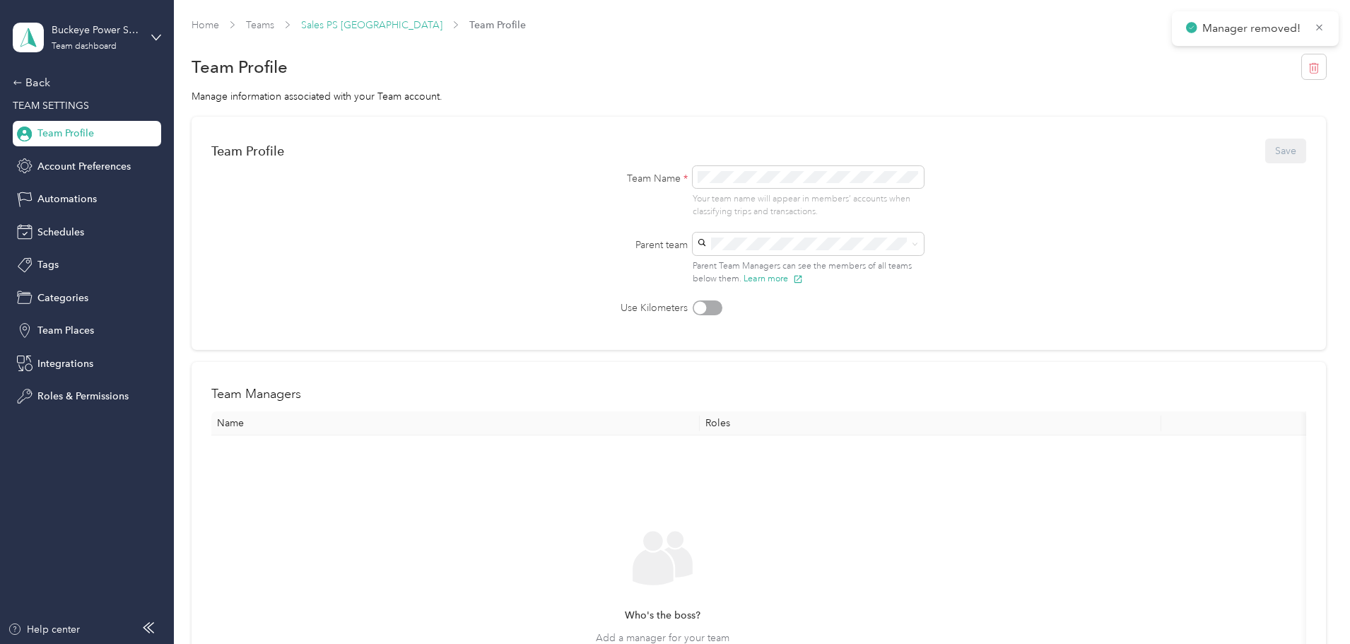
click at [417, 30] on link "Sales PS [GEOGRAPHIC_DATA]" at bounding box center [371, 25] width 141 height 12
click at [404, 23] on link "Sales PS [GEOGRAPHIC_DATA]" at bounding box center [371, 25] width 141 height 12
click at [274, 23] on link "Teams" at bounding box center [260, 25] width 28 height 12
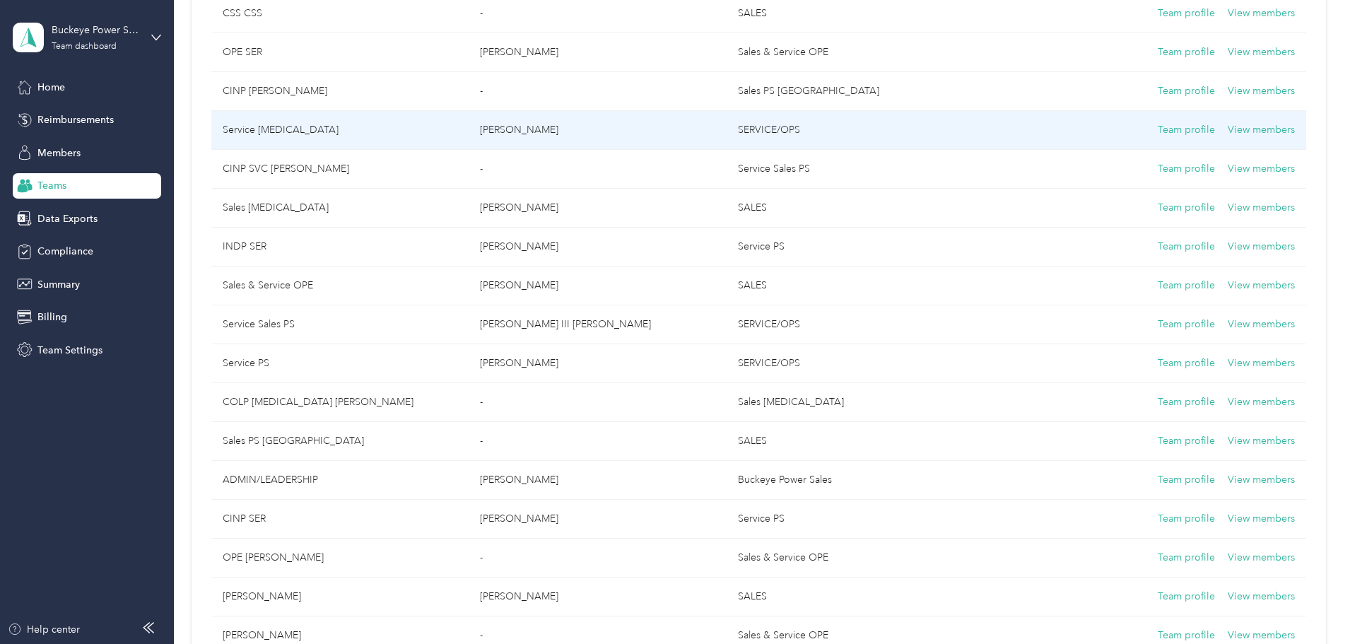
scroll to position [495, 0]
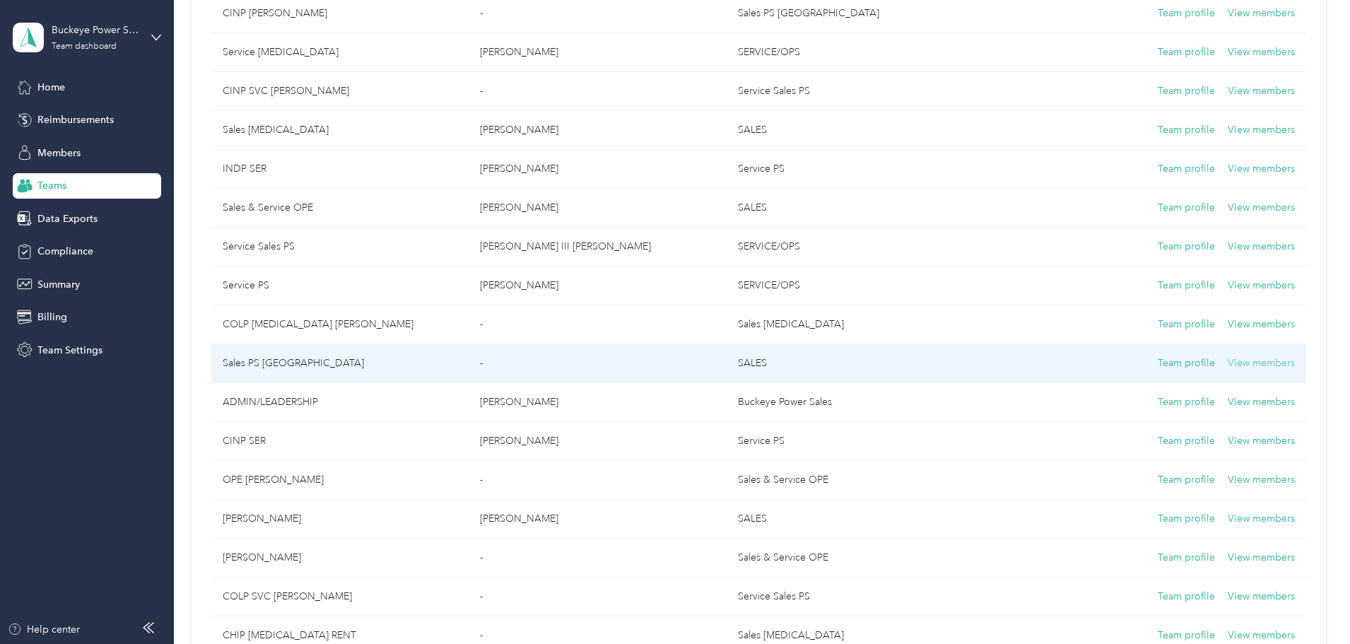
click at [1227, 368] on button "View members" at bounding box center [1260, 363] width 67 height 16
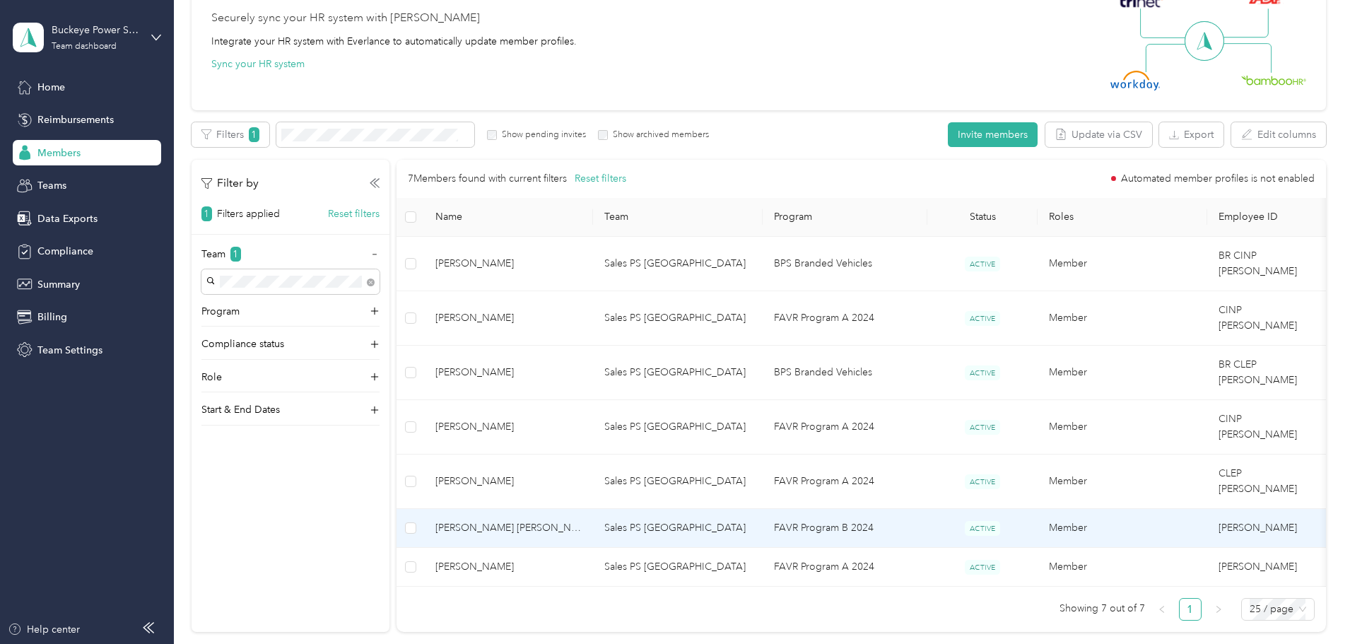
scroll to position [8, 0]
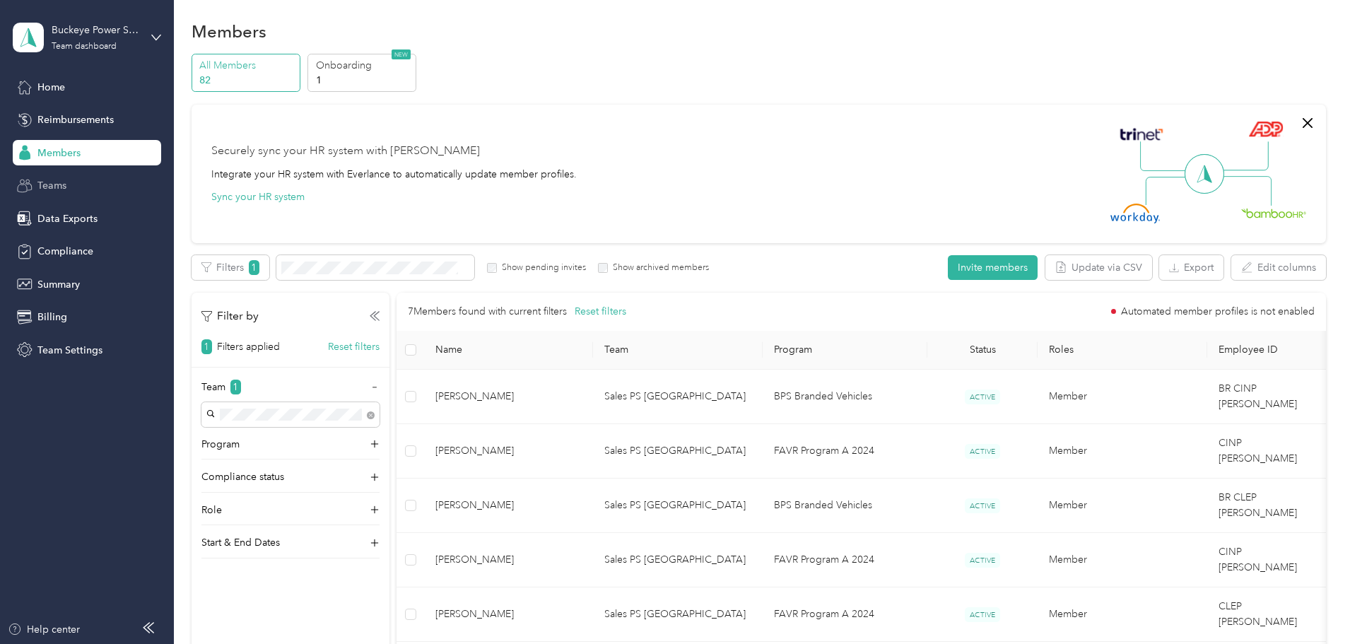
click at [56, 190] on span "Teams" at bounding box center [51, 185] width 29 height 15
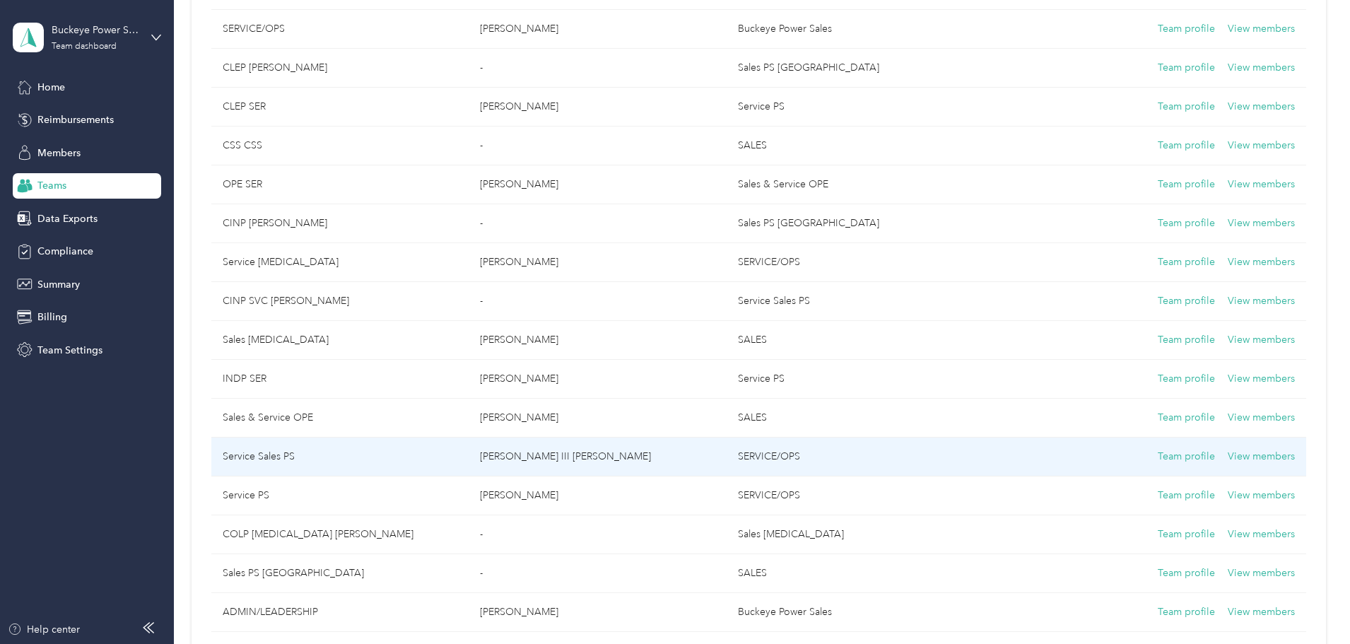
scroll to position [291, 0]
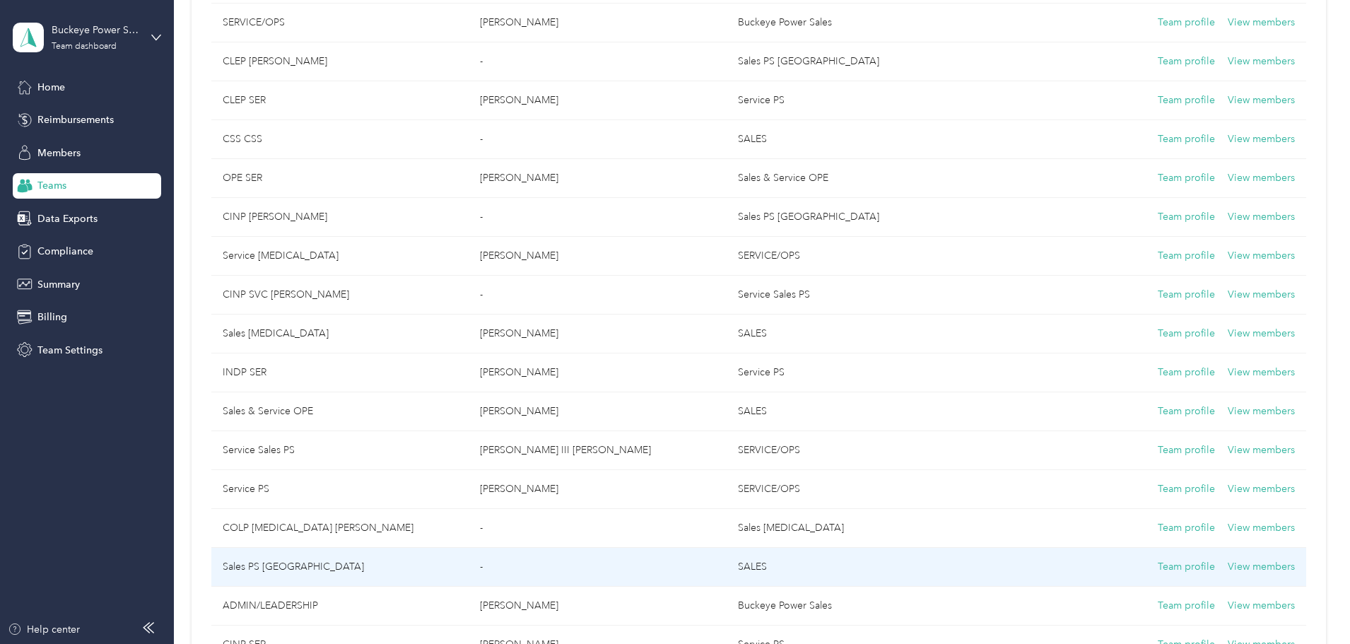
click at [386, 565] on td "Sales PS [GEOGRAPHIC_DATA]" at bounding box center [339, 567] width 257 height 39
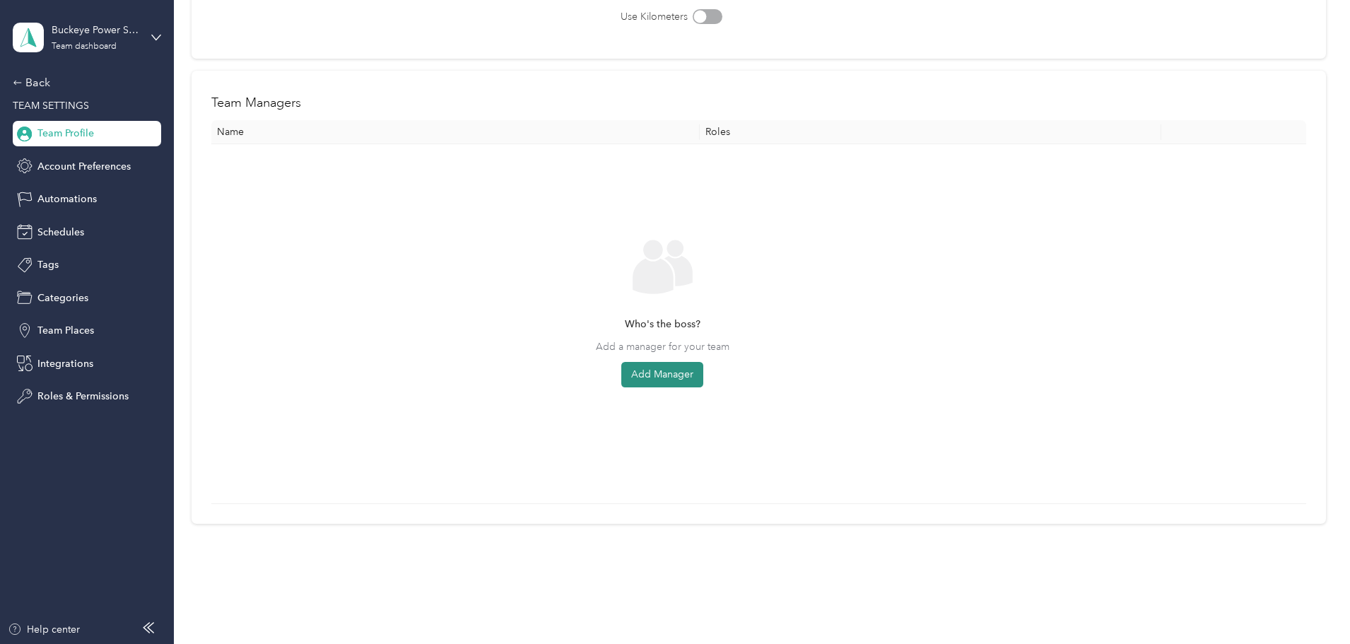
click at [703, 378] on button "Add Manager" at bounding box center [662, 374] width 82 height 25
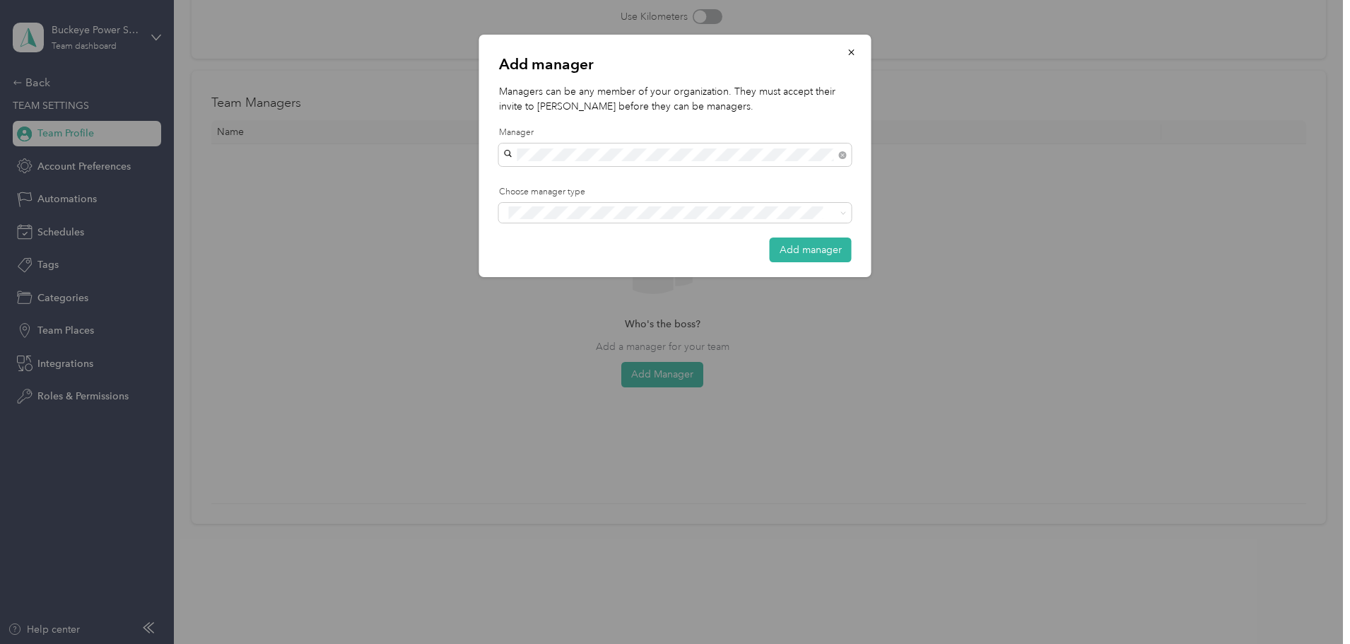
click at [588, 175] on span "[PERSON_NAME] [PERSON_NAME]" at bounding box center [589, 176] width 160 height 12
click at [591, 203] on span at bounding box center [675, 213] width 353 height 20
click at [580, 235] on span "Manager Limited" at bounding box center [553, 237] width 68 height 13
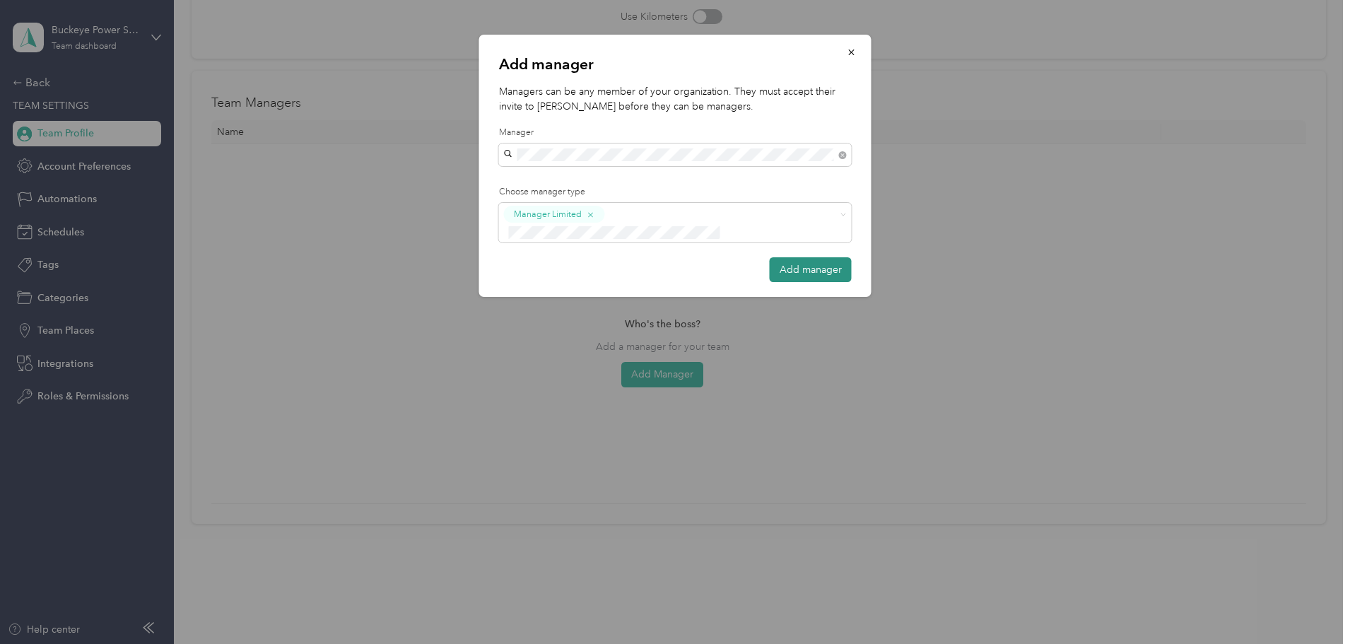
click at [788, 257] on button "Add manager" at bounding box center [810, 269] width 82 height 25
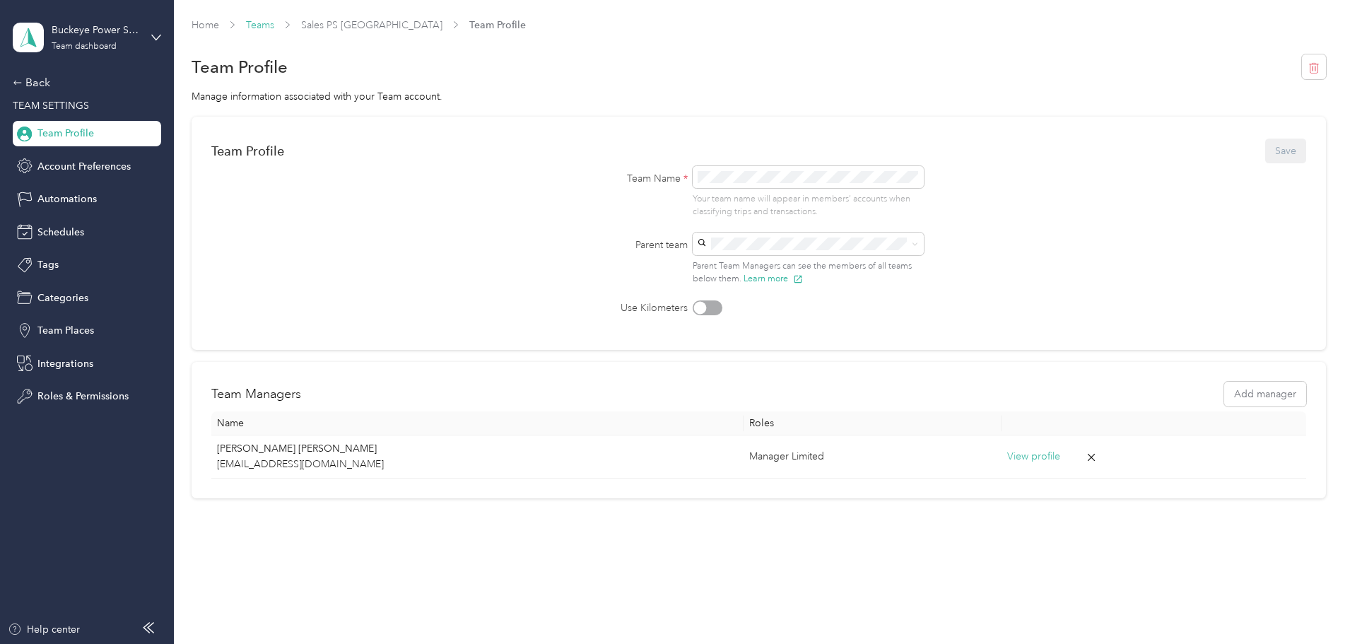
click at [274, 28] on link "Teams" at bounding box center [260, 25] width 28 height 12
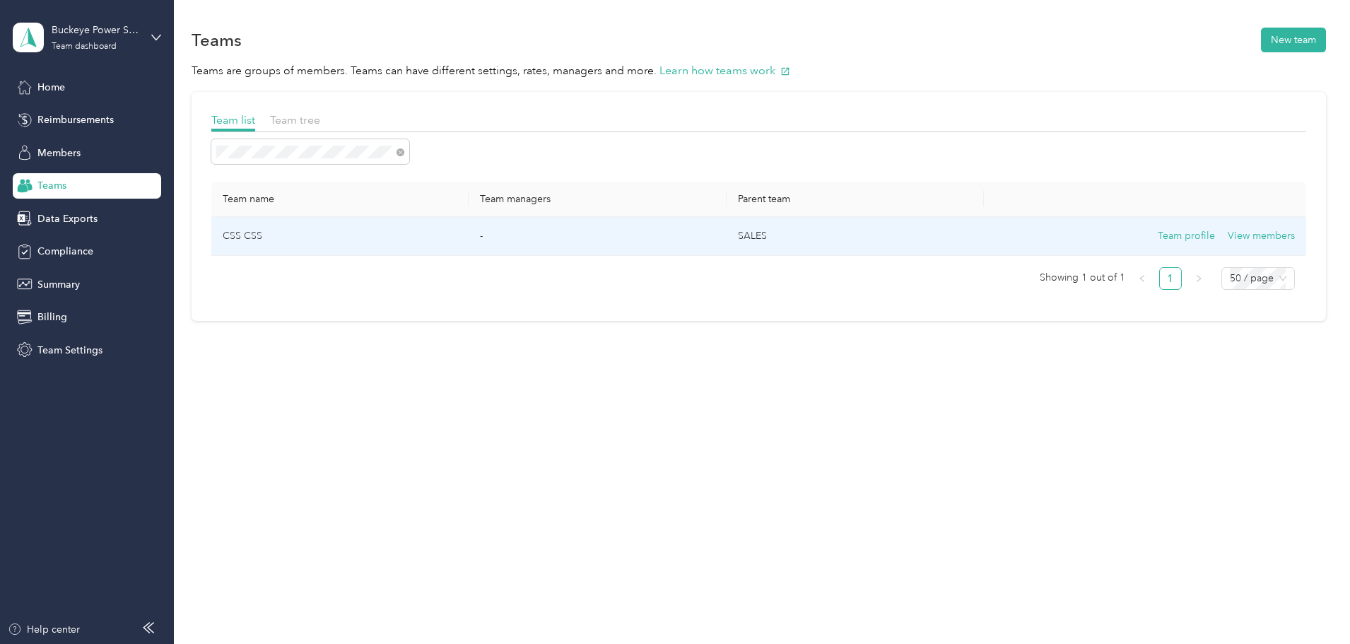
click at [326, 240] on td "CSS CSS" at bounding box center [339, 236] width 257 height 39
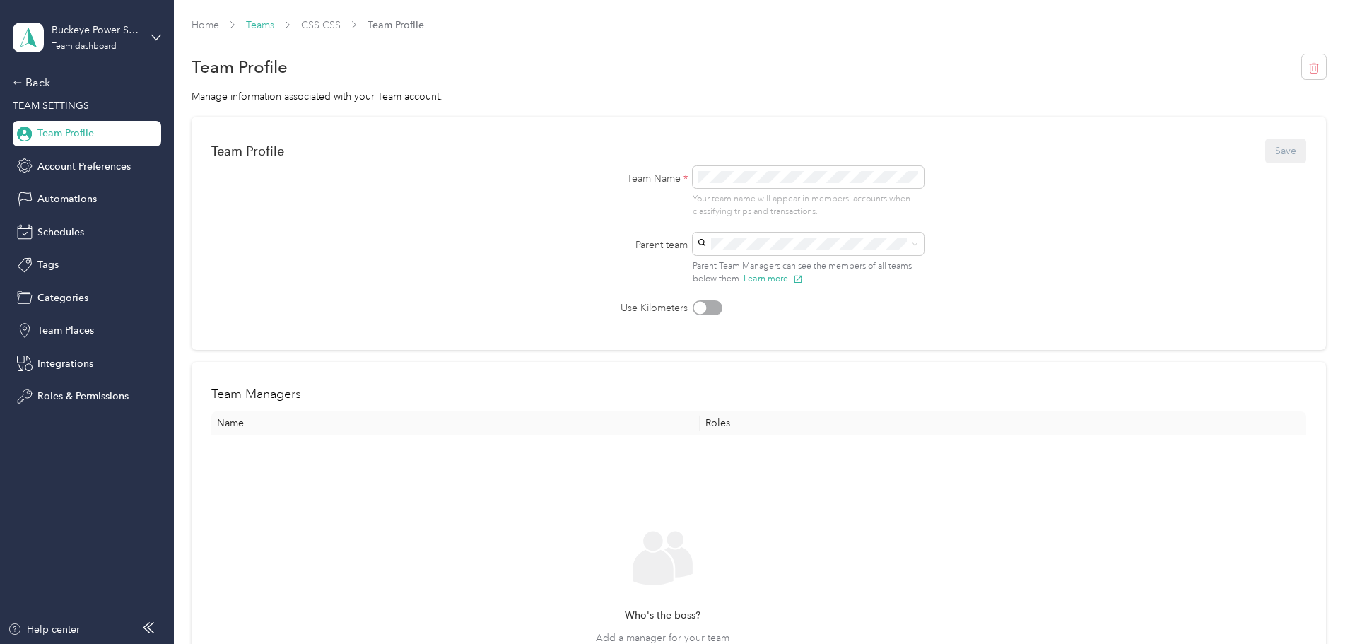
click at [274, 24] on link "Teams" at bounding box center [260, 25] width 28 height 12
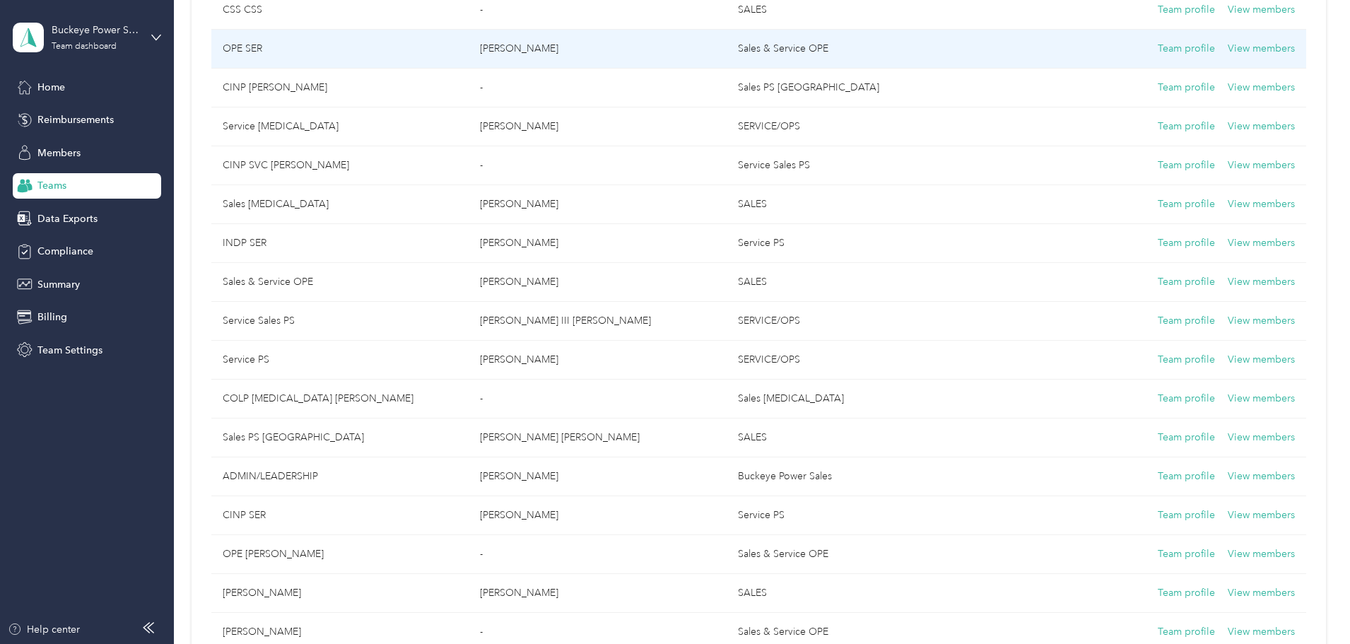
scroll to position [350, 0]
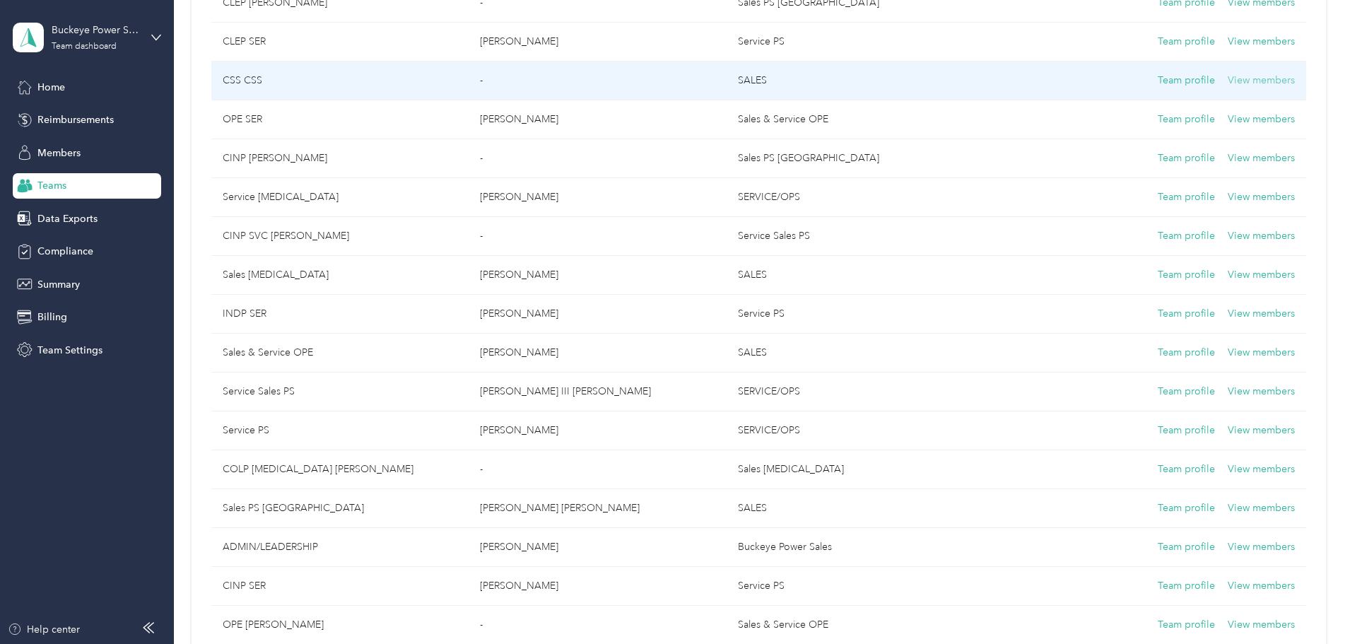
click at [1227, 83] on button "View members" at bounding box center [1260, 81] width 67 height 16
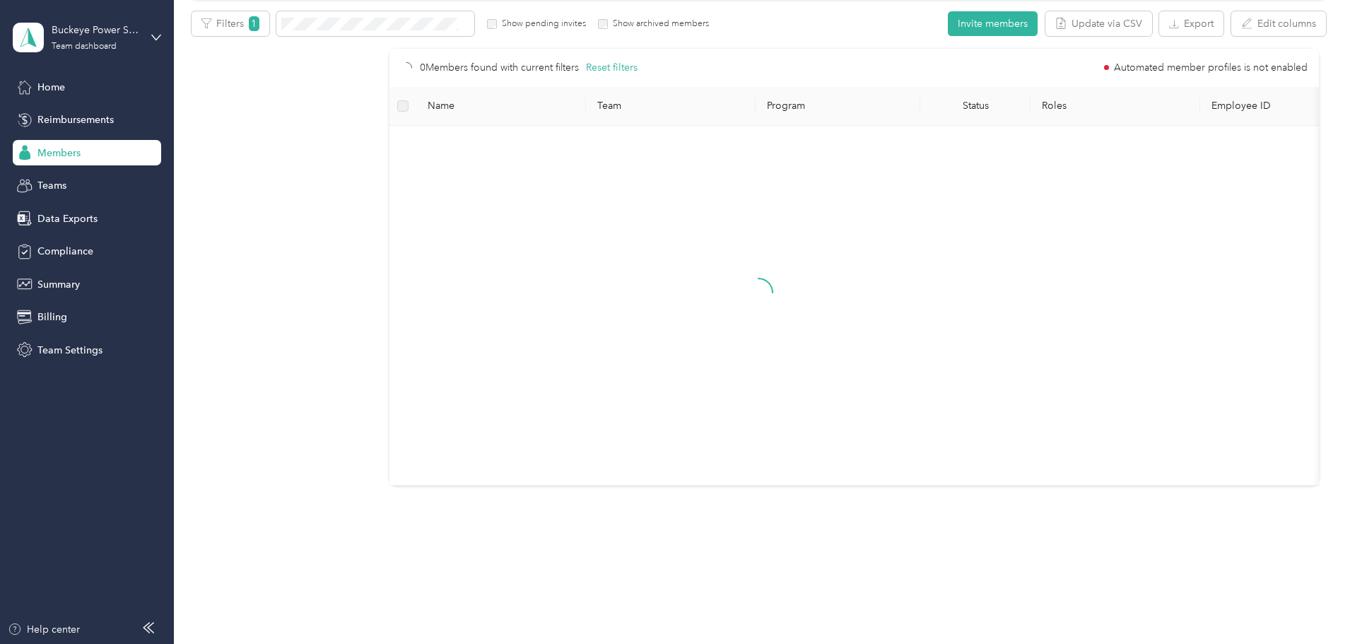
scroll to position [93, 0]
